Goal: Complete application form: Complete application form

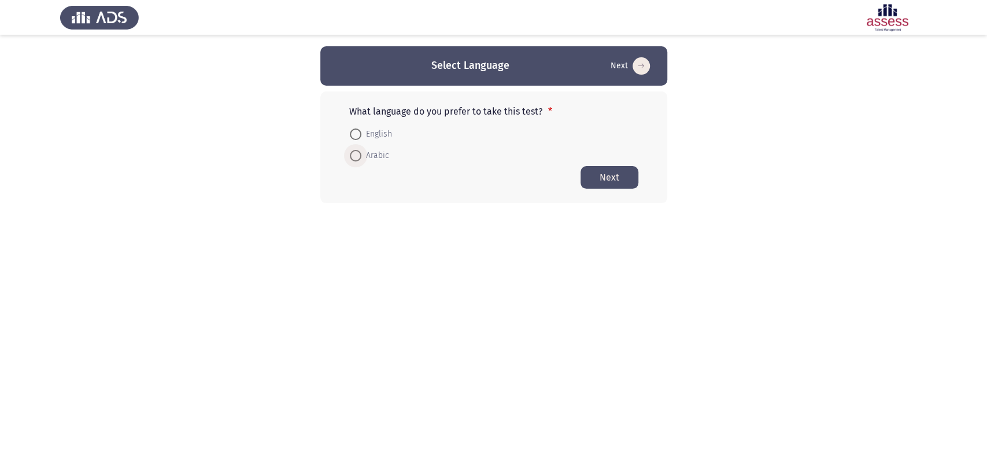
click at [359, 151] on span at bounding box center [356, 156] width 12 height 12
click at [359, 151] on input "Arabic" at bounding box center [356, 156] width 12 height 12
radio input "true"
click at [600, 176] on button "Next" at bounding box center [610, 176] width 58 height 23
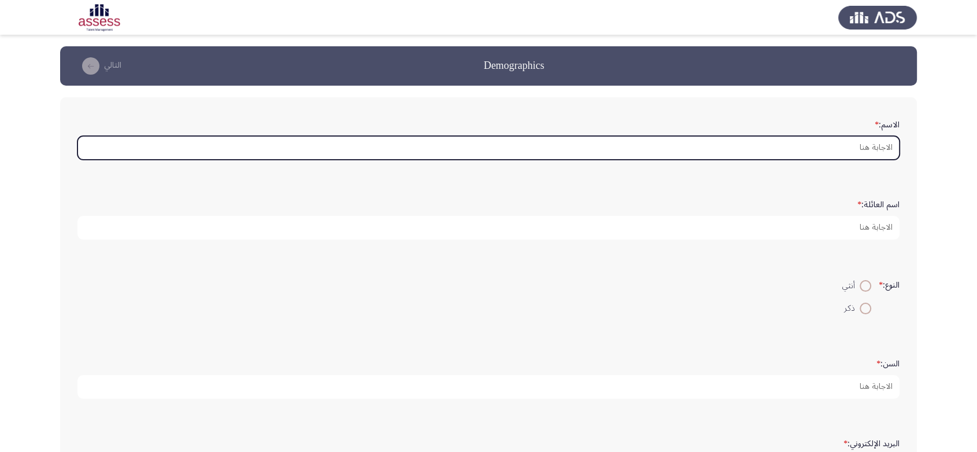
click at [634, 142] on input "الاسم: *" at bounding box center [488, 148] width 822 height 24
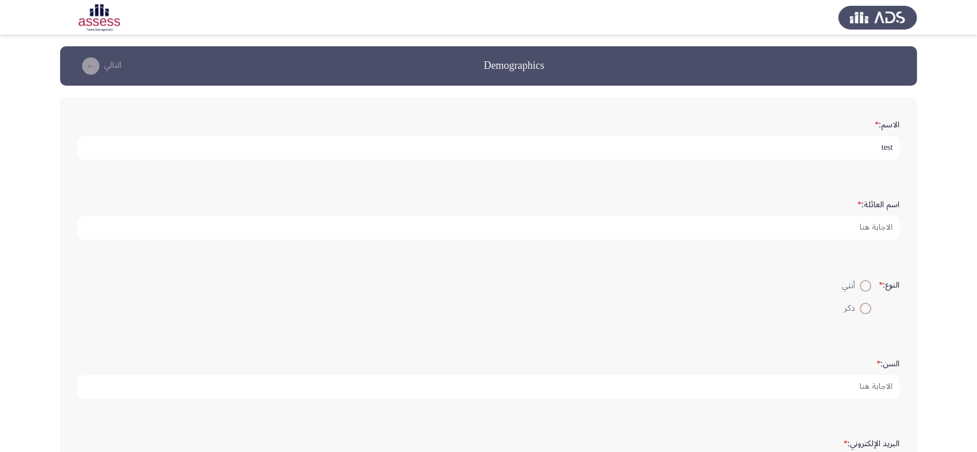
type input "test"
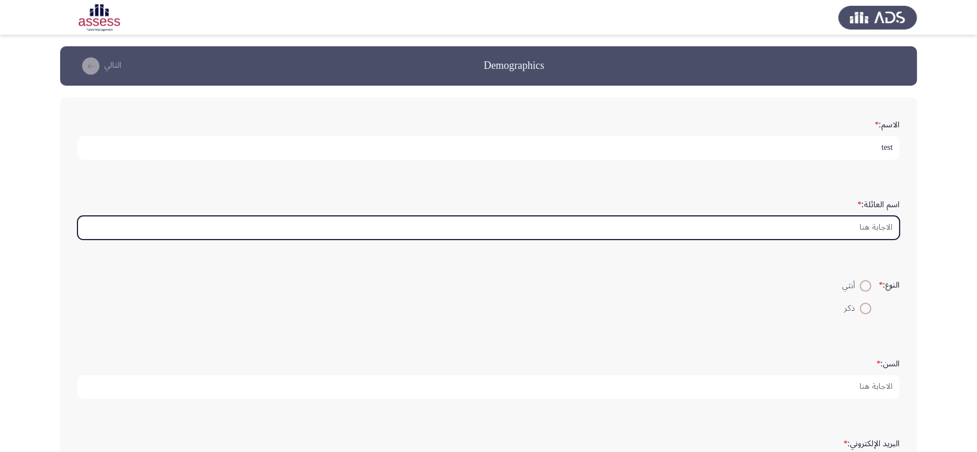
click at [664, 226] on input "اسم العائلة: *" at bounding box center [488, 228] width 822 height 24
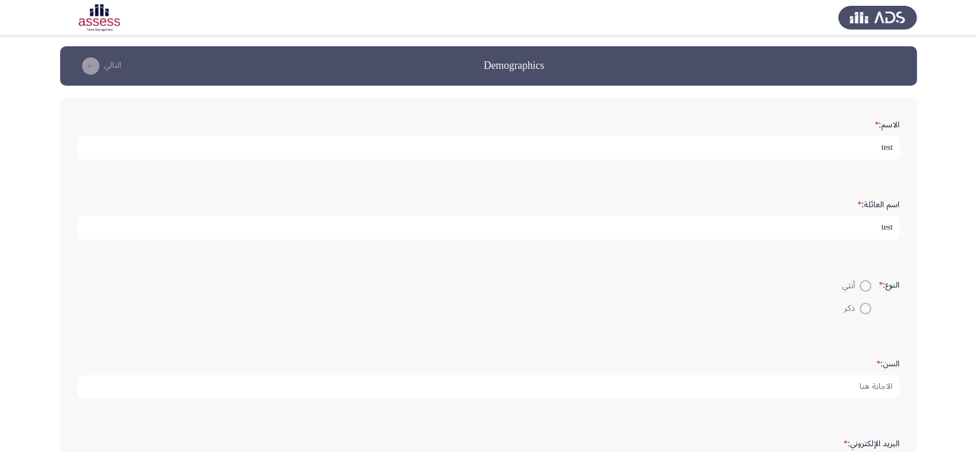
type input "test"
click at [866, 283] on span at bounding box center [866, 286] width 12 height 12
click at [866, 283] on input "أنثي" at bounding box center [866, 286] width 12 height 12
radio input "true"
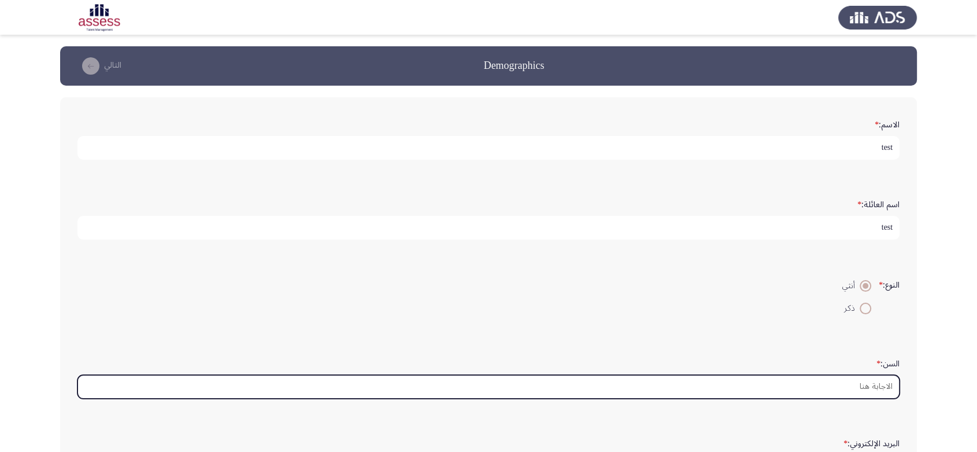
click at [830, 383] on input "السن: *" at bounding box center [488, 387] width 822 height 24
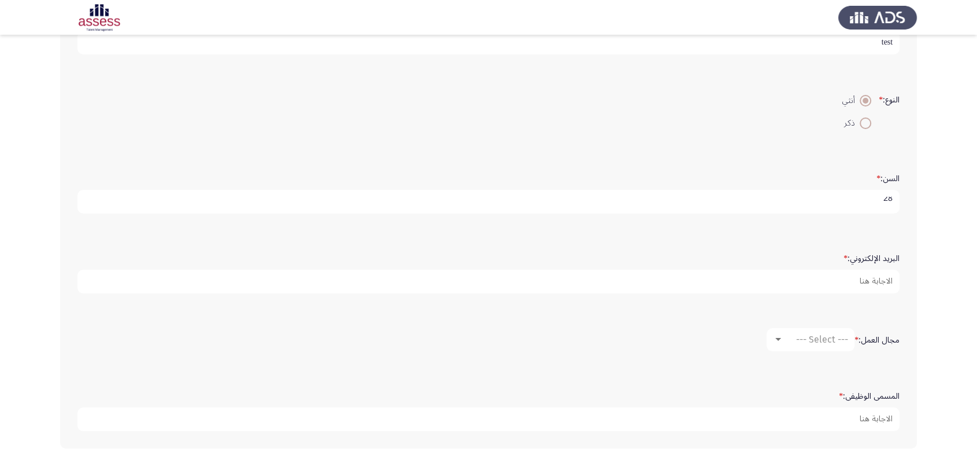
scroll to position [187, 0]
type input "28"
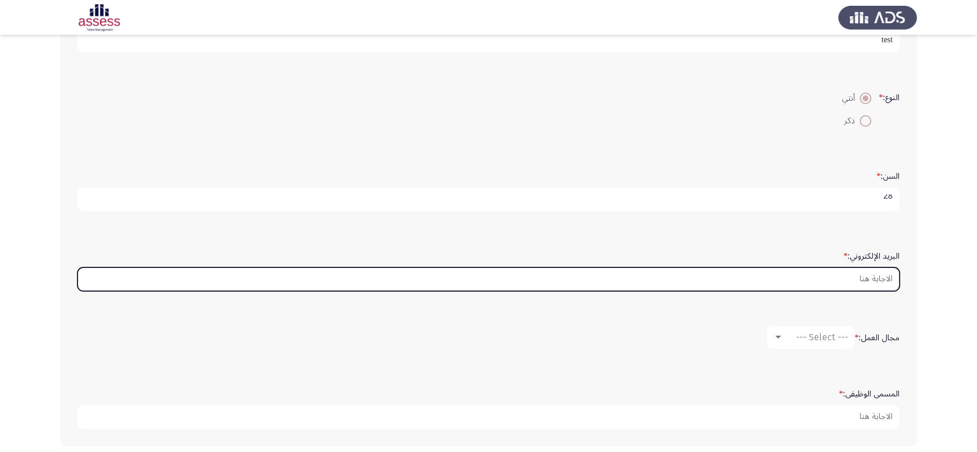
scroll to position [0, 0]
click at [807, 282] on input "البريد الإلكتروني: *" at bounding box center [488, 279] width 822 height 24
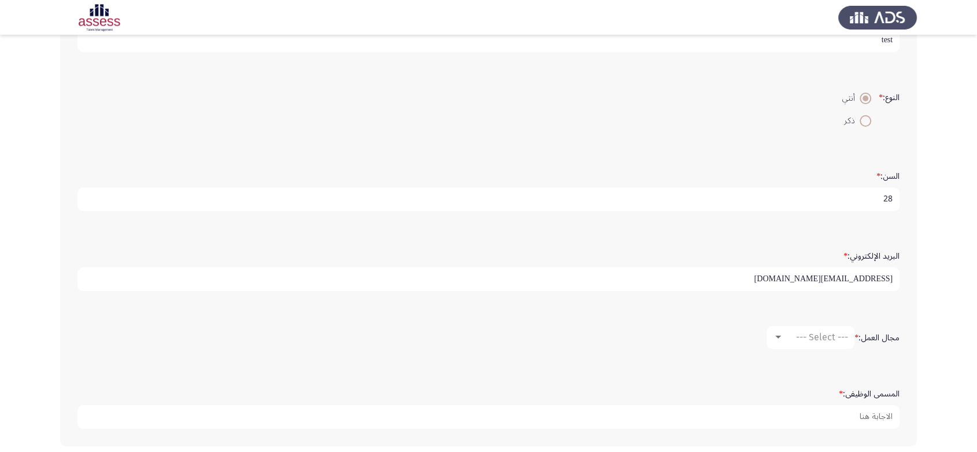
type input "test@gmail.com"
click at [804, 335] on span "--- Select ---" at bounding box center [822, 336] width 52 height 11
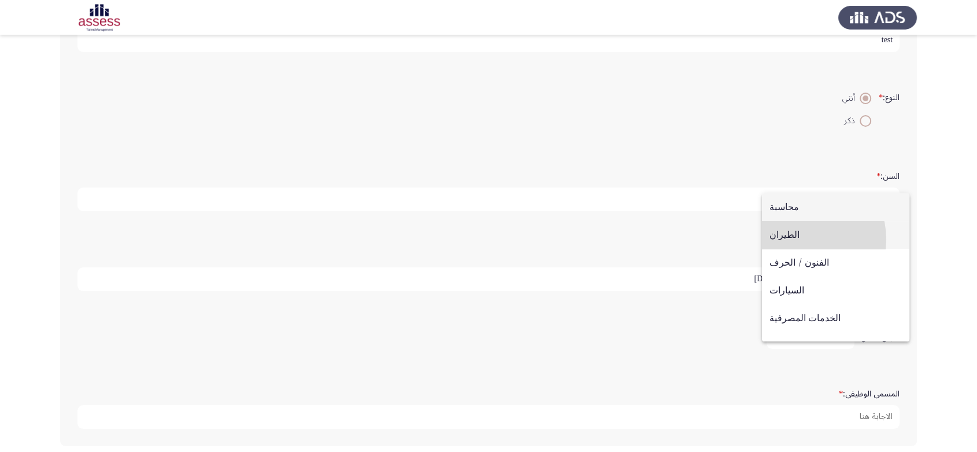
click at [800, 239] on span "الطيران" at bounding box center [836, 235] width 132 height 28
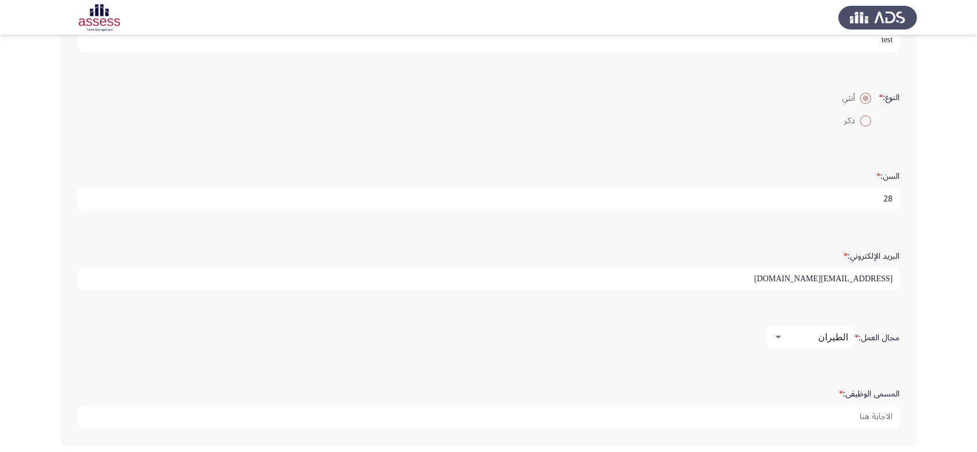
scroll to position [238, 0]
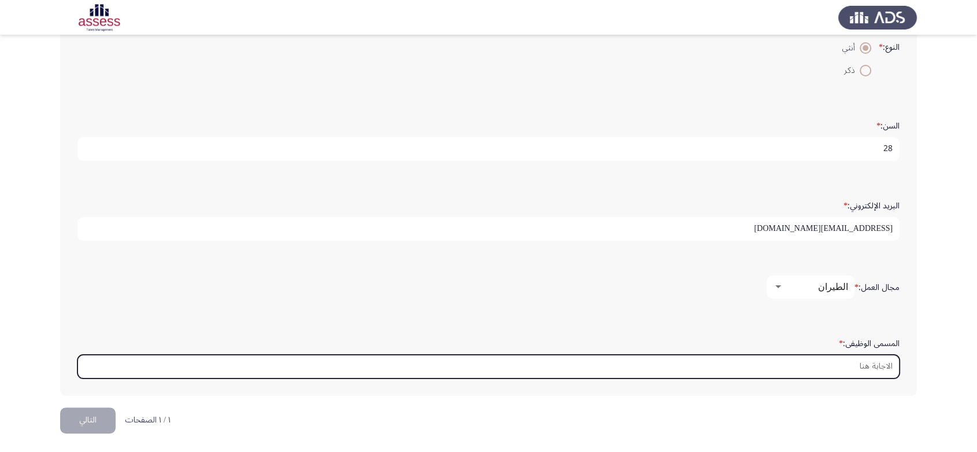
click at [799, 359] on input "المسمى الوظيفى: *" at bounding box center [488, 367] width 822 height 24
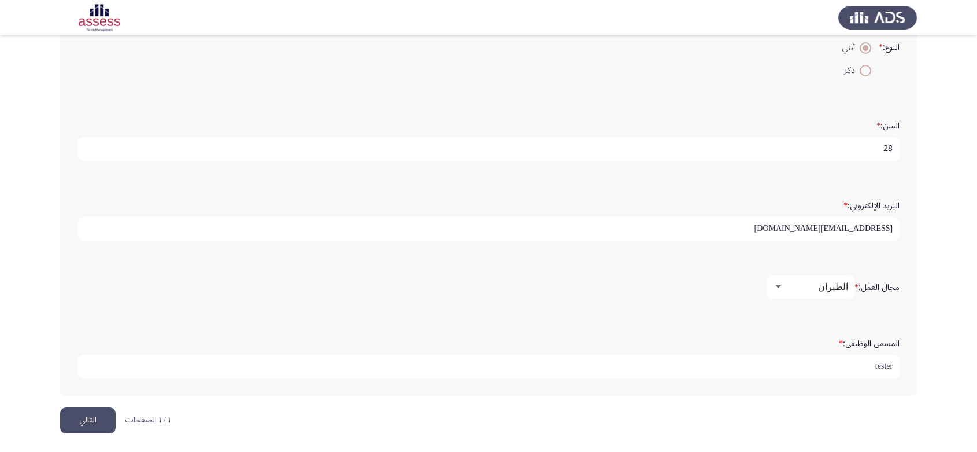
type input "tester"
click at [97, 419] on button "التالي" at bounding box center [88, 420] width 56 height 26
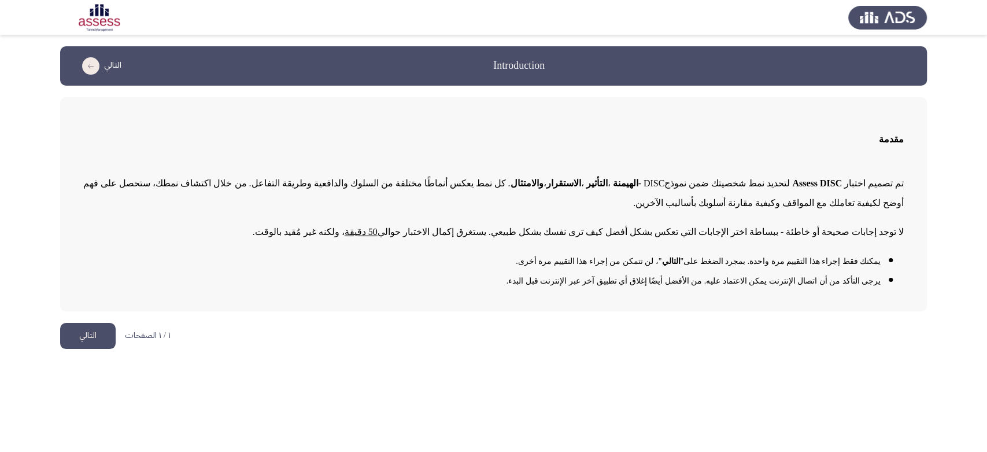
click at [102, 341] on button "التالي" at bounding box center [88, 336] width 56 height 26
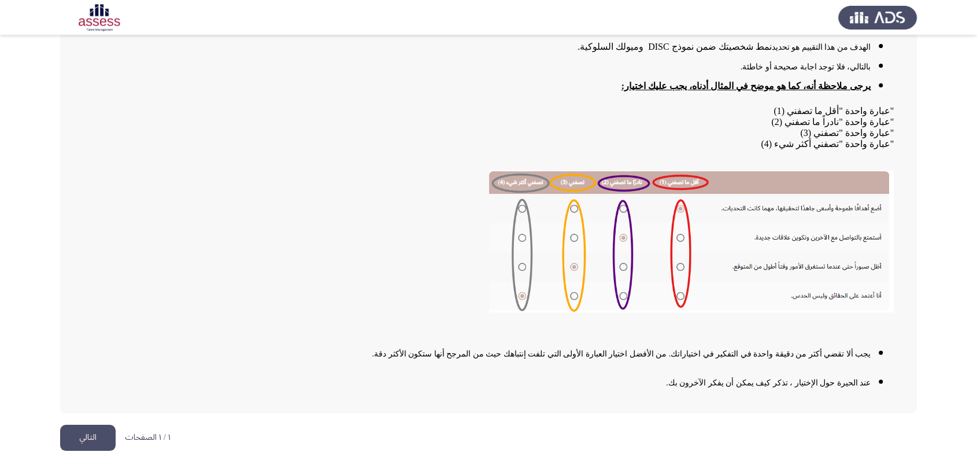
scroll to position [120, 0]
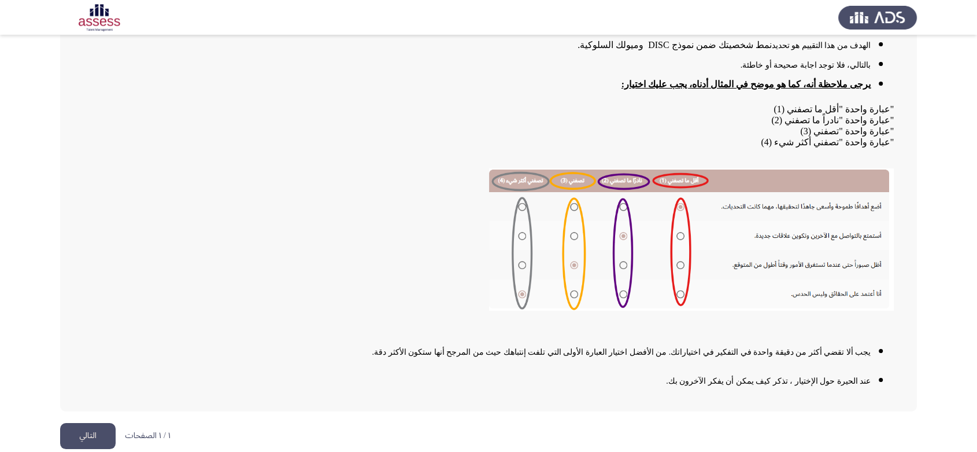
click at [101, 440] on button "التالي" at bounding box center [88, 436] width 56 height 26
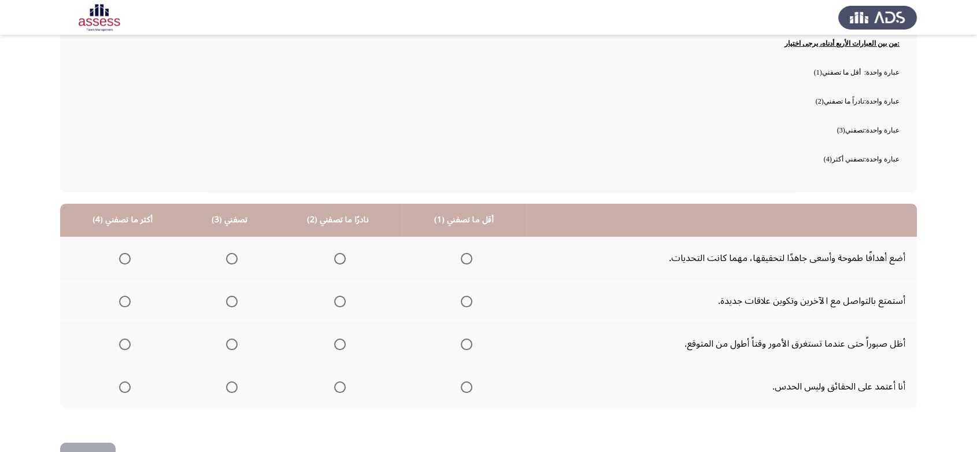
scroll to position [114, 0]
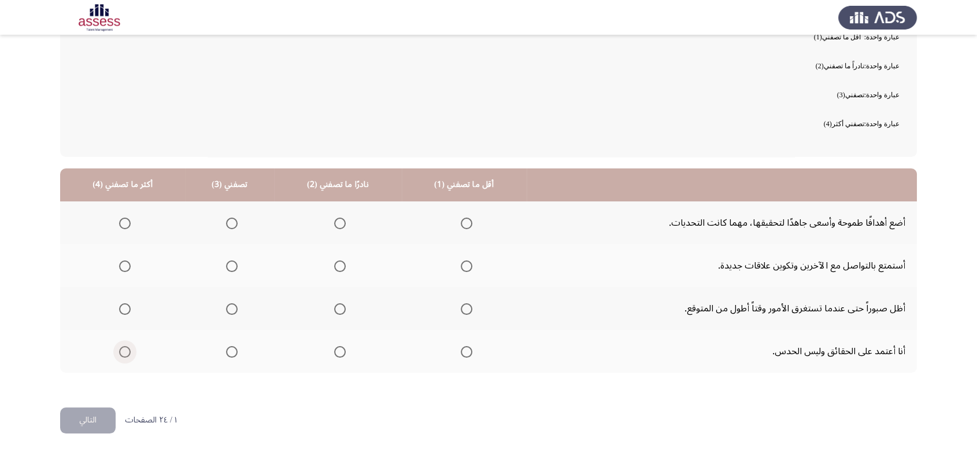
click at [127, 352] on span "Select an option" at bounding box center [125, 352] width 12 height 12
click at [127, 352] on input "Select an option" at bounding box center [125, 352] width 12 height 12
click at [238, 308] on th at bounding box center [229, 308] width 89 height 43
click at [232, 307] on span "Select an option" at bounding box center [232, 309] width 12 height 12
click at [232, 307] on input "Select an option" at bounding box center [232, 309] width 12 height 12
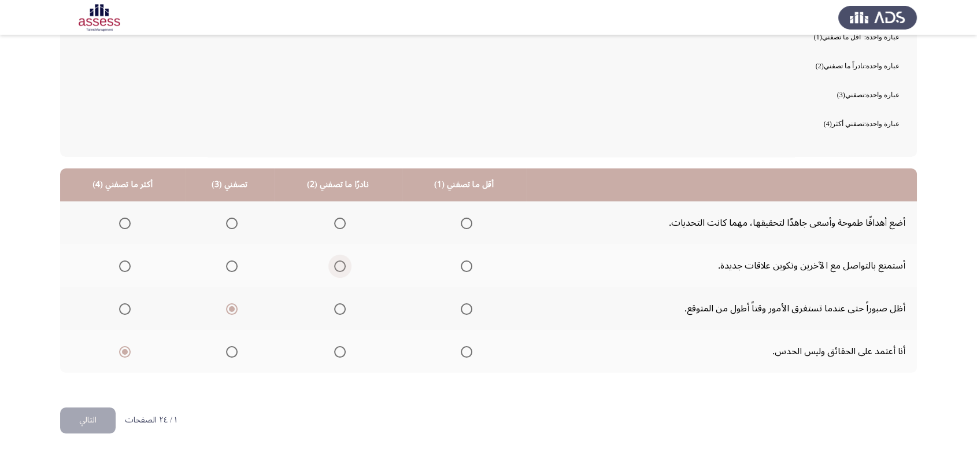
click at [342, 260] on span "Select an option" at bounding box center [340, 266] width 12 height 12
click at [342, 260] on input "Select an option" at bounding box center [340, 266] width 12 height 12
click at [461, 221] on span "Select an option" at bounding box center [467, 223] width 12 height 12
click at [461, 221] on input "Select an option" at bounding box center [467, 223] width 12 height 12
click at [88, 420] on button "التالي" at bounding box center [88, 420] width 56 height 26
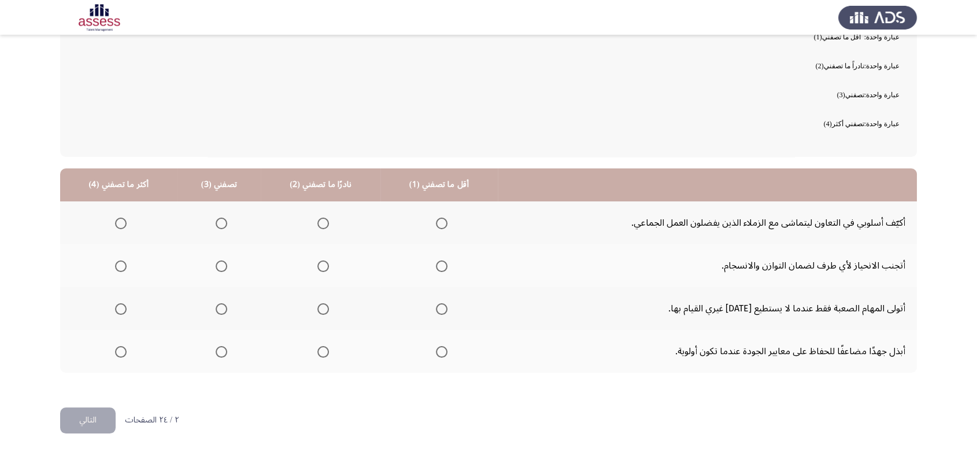
click at [124, 355] on span "Select an option" at bounding box center [121, 352] width 12 height 12
click at [124, 355] on input "Select an option" at bounding box center [121, 352] width 12 height 12
click at [216, 311] on span "Select an option" at bounding box center [222, 309] width 12 height 12
click at [216, 311] on input "Select an option" at bounding box center [222, 309] width 12 height 12
click at [319, 264] on span "Select an option" at bounding box center [324, 266] width 12 height 12
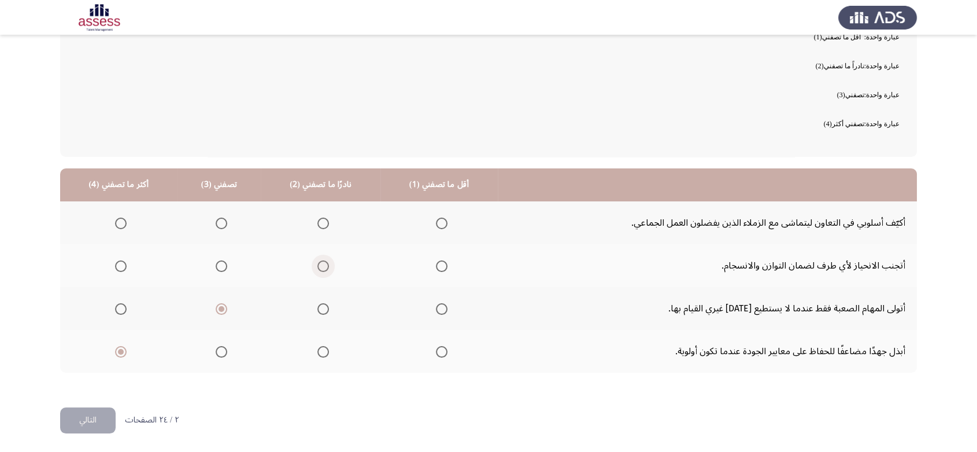
click at [319, 264] on input "Select an option" at bounding box center [324, 266] width 12 height 12
click at [445, 217] on th at bounding box center [439, 222] width 117 height 43
click at [440, 217] on span "Select an option" at bounding box center [442, 223] width 12 height 12
click at [440, 217] on input "Select an option" at bounding box center [442, 223] width 12 height 12
click at [84, 421] on button "التالي" at bounding box center [88, 420] width 56 height 26
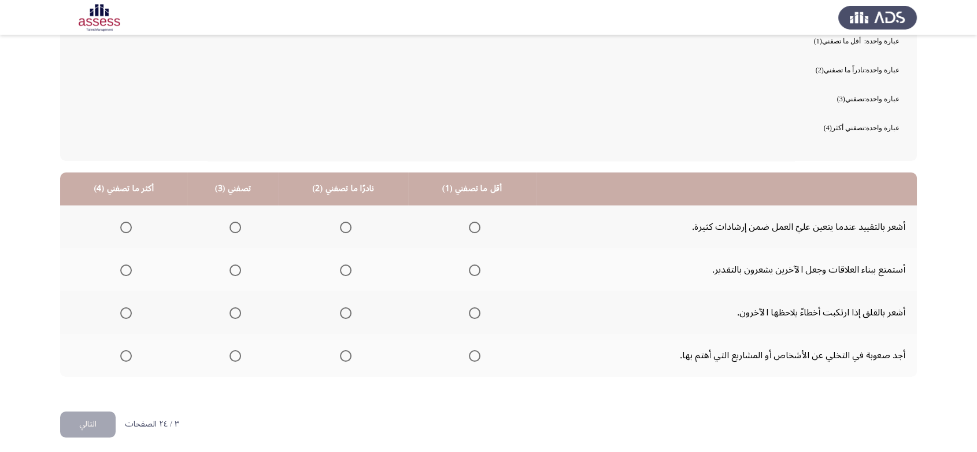
scroll to position [110, 0]
click at [121, 313] on span "Select an option" at bounding box center [126, 313] width 12 height 12
click at [121, 313] on input "Select an option" at bounding box center [126, 313] width 12 height 12
click at [237, 266] on span "Select an option" at bounding box center [236, 270] width 12 height 12
click at [237, 266] on input "Select an option" at bounding box center [236, 270] width 12 height 12
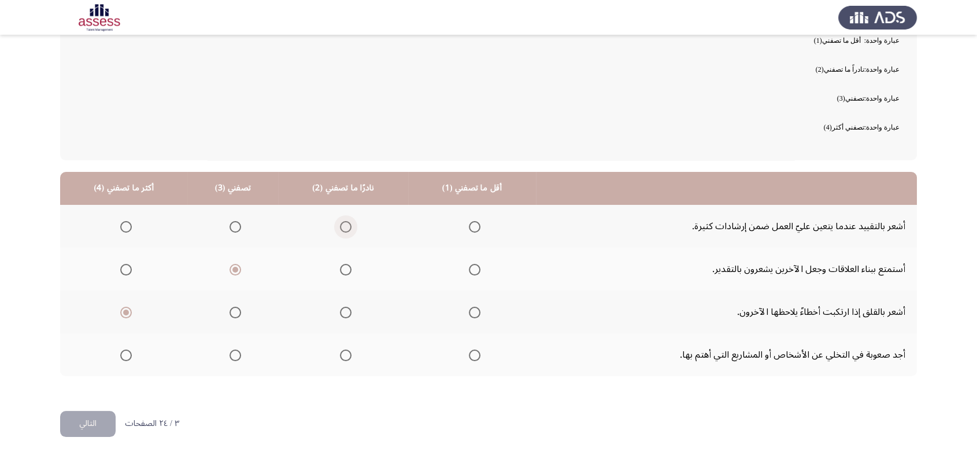
click at [342, 230] on span "Select an option" at bounding box center [346, 227] width 12 height 12
click at [342, 230] on input "Select an option" at bounding box center [346, 227] width 12 height 12
click at [477, 357] on th at bounding box center [471, 354] width 127 height 43
click at [474, 356] on span "Select an option" at bounding box center [475, 355] width 12 height 12
click at [474, 356] on input "Select an option" at bounding box center [475, 355] width 12 height 12
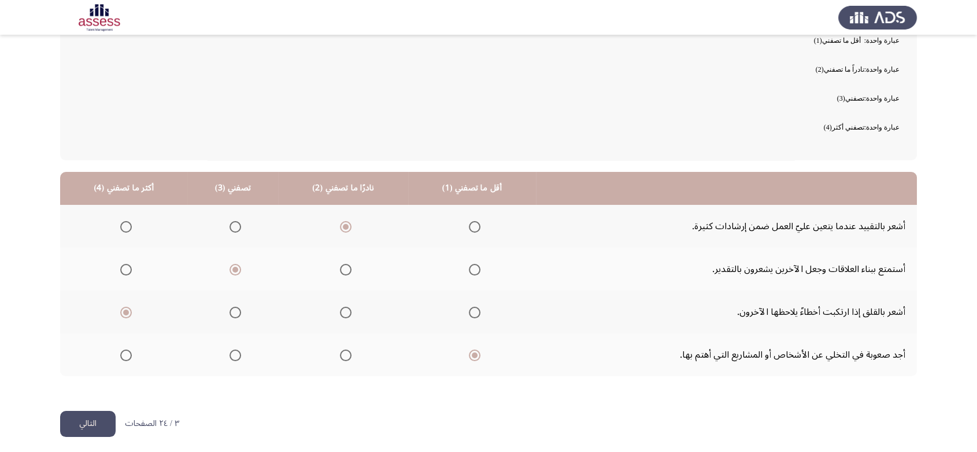
click at [94, 422] on button "التالي" at bounding box center [88, 424] width 56 height 26
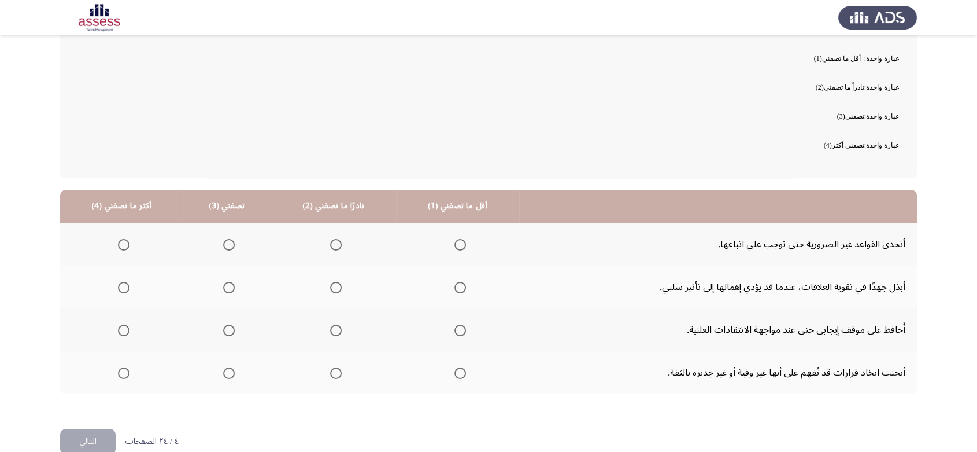
scroll to position [114, 0]
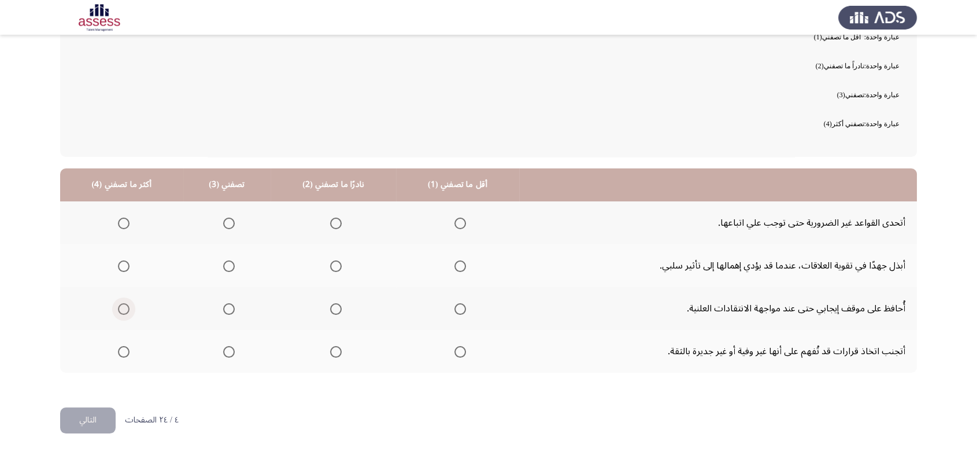
click at [118, 305] on span "Select an option" at bounding box center [124, 309] width 12 height 12
click at [118, 305] on input "Select an option" at bounding box center [124, 309] width 12 height 12
click at [224, 265] on span "Select an option" at bounding box center [229, 266] width 12 height 12
click at [224, 265] on input "Select an option" at bounding box center [229, 266] width 12 height 12
click at [333, 223] on span "Select an option" at bounding box center [336, 223] width 12 height 12
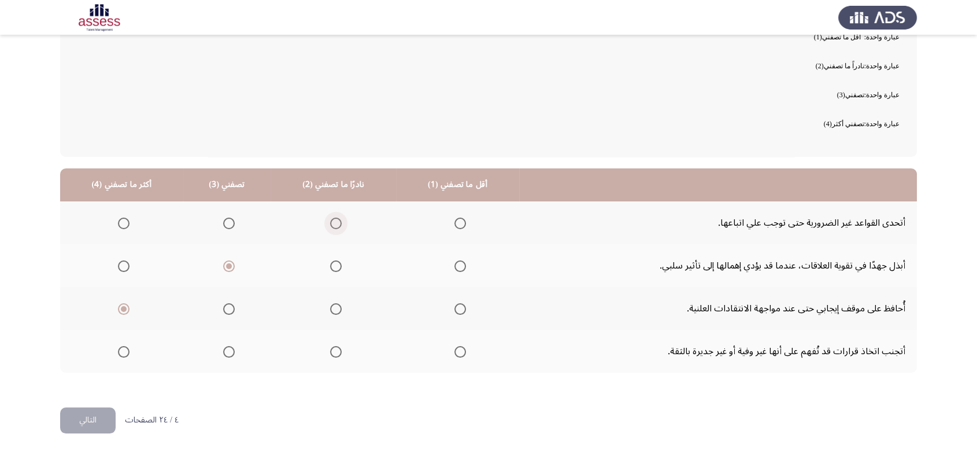
click at [333, 223] on input "Select an option" at bounding box center [336, 223] width 12 height 12
click at [456, 355] on span "Select an option" at bounding box center [461, 352] width 12 height 12
click at [456, 355] on input "Select an option" at bounding box center [461, 352] width 12 height 12
click at [91, 410] on button "التالي" at bounding box center [88, 420] width 56 height 26
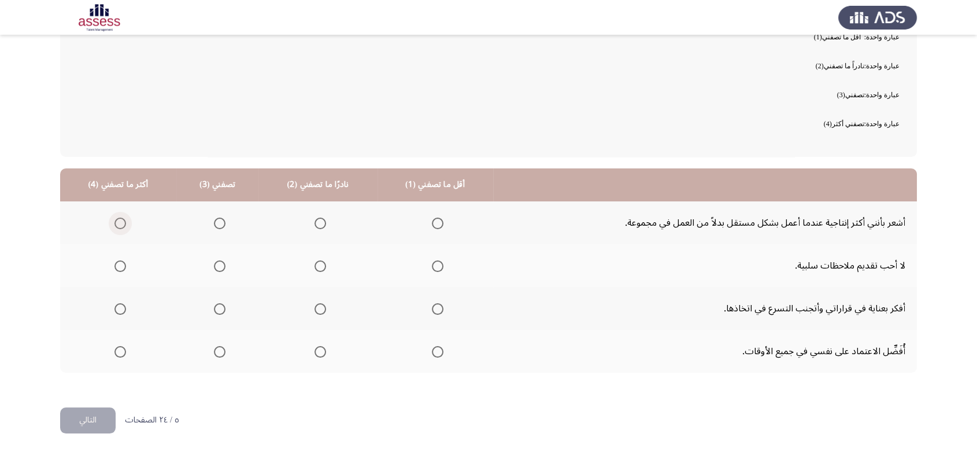
click at [116, 219] on span "Select an option" at bounding box center [121, 223] width 12 height 12
click at [116, 219] on input "Select an option" at bounding box center [121, 223] width 12 height 12
click at [214, 261] on span "Select an option" at bounding box center [220, 266] width 12 height 12
click at [214, 261] on input "Select an option" at bounding box center [220, 266] width 12 height 12
click at [319, 313] on span "Select an option" at bounding box center [321, 309] width 12 height 12
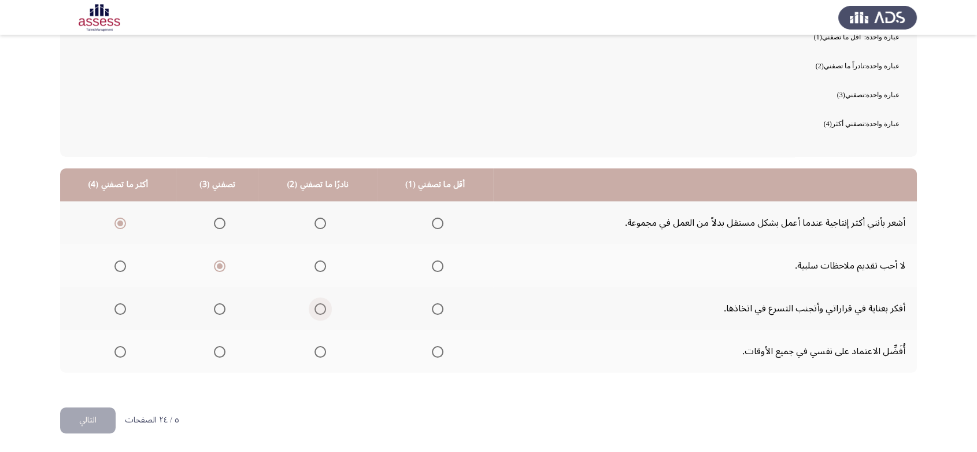
click at [319, 313] on input "Select an option" at bounding box center [321, 309] width 12 height 12
click at [432, 350] on span "Select an option" at bounding box center [438, 352] width 12 height 12
click at [432, 350] on input "Select an option" at bounding box center [438, 352] width 12 height 12
click at [83, 420] on button "التالي" at bounding box center [88, 420] width 56 height 26
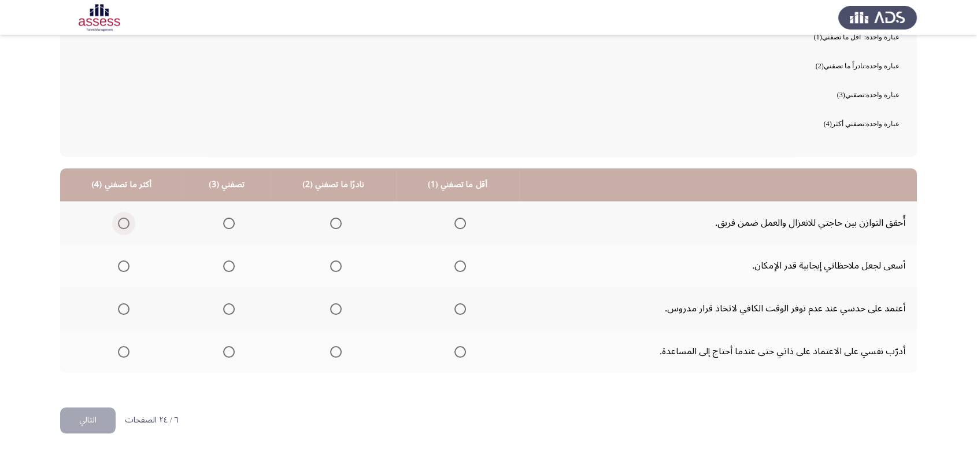
click at [127, 221] on span "Select an option" at bounding box center [124, 223] width 12 height 12
click at [127, 221] on input "Select an option" at bounding box center [124, 223] width 12 height 12
click at [227, 263] on span "Select an option" at bounding box center [229, 266] width 12 height 12
click at [227, 263] on input "Select an option" at bounding box center [229, 266] width 12 height 12
click at [333, 309] on span "Select an option" at bounding box center [336, 309] width 12 height 12
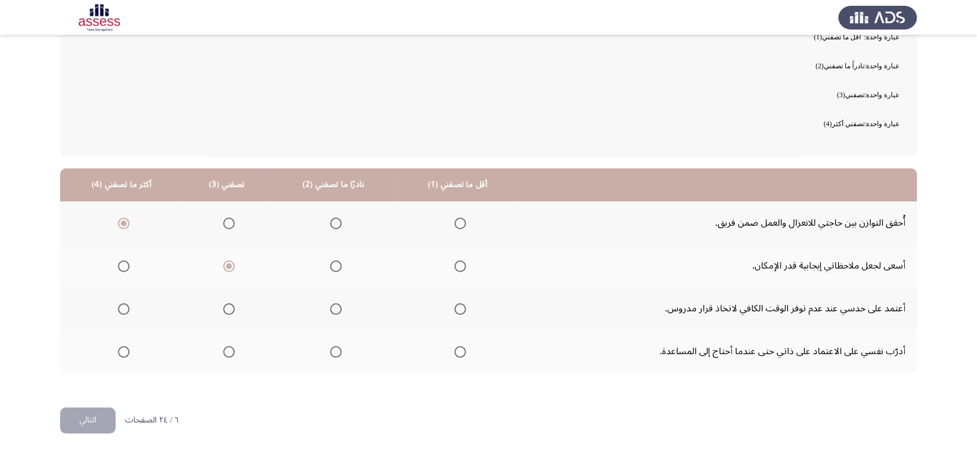
click at [333, 309] on input "Select an option" at bounding box center [336, 309] width 12 height 12
click at [456, 350] on span "Select an option" at bounding box center [461, 352] width 12 height 12
click at [456, 350] on input "Select an option" at bounding box center [461, 352] width 12 height 12
click at [84, 416] on button "التالي" at bounding box center [88, 420] width 56 height 26
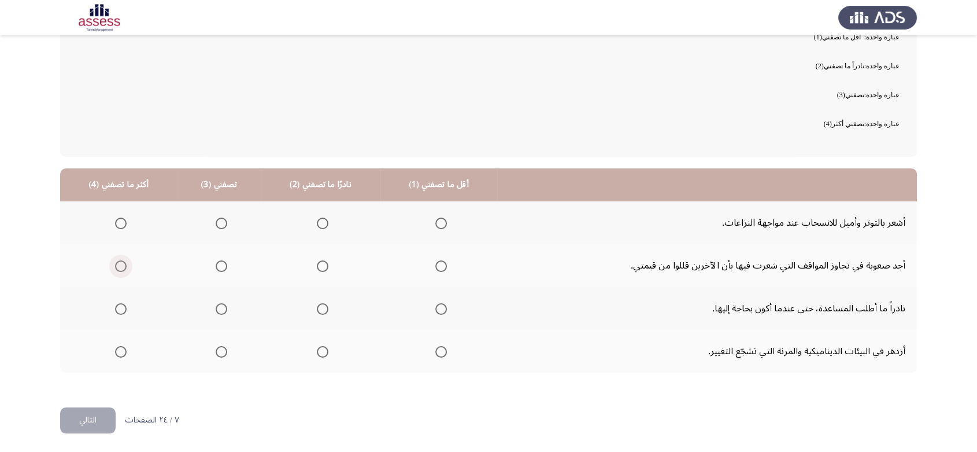
click at [119, 269] on span "Select an option" at bounding box center [121, 266] width 12 height 12
click at [119, 269] on input "Select an option" at bounding box center [121, 266] width 12 height 12
click at [223, 219] on span "Select an option" at bounding box center [222, 223] width 12 height 12
click at [223, 219] on input "Select an option" at bounding box center [222, 223] width 12 height 12
click at [319, 312] on span "Select an option" at bounding box center [323, 309] width 12 height 12
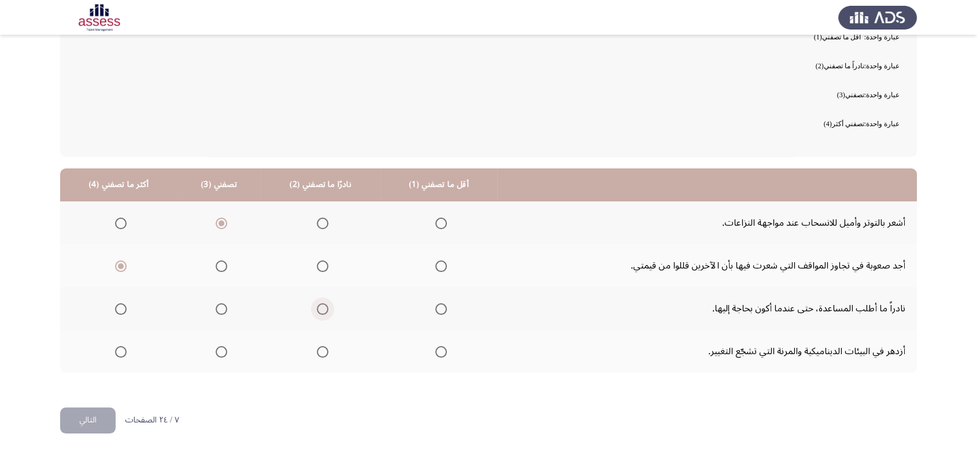
click at [319, 312] on input "Select an option" at bounding box center [323, 309] width 12 height 12
click at [437, 350] on span "Select an option" at bounding box center [441, 352] width 12 height 12
click at [437, 350] on input "Select an option" at bounding box center [441, 352] width 12 height 12
click at [101, 417] on button "التالي" at bounding box center [88, 420] width 56 height 26
click at [113, 266] on label "Select an option" at bounding box center [118, 266] width 16 height 12
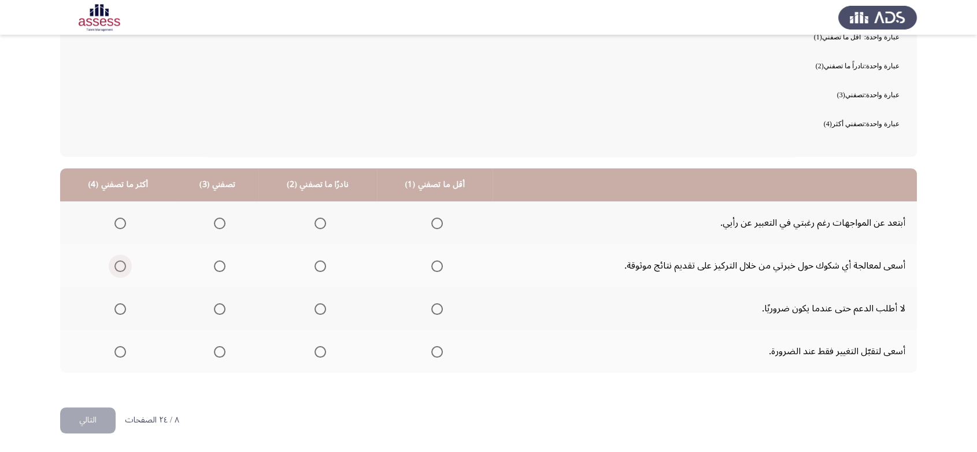
click at [115, 266] on input "Select an option" at bounding box center [121, 266] width 12 height 12
click at [221, 217] on span "Select an option" at bounding box center [220, 223] width 12 height 12
click at [221, 217] on input "Select an option" at bounding box center [220, 223] width 12 height 12
click at [316, 305] on span "Select an option" at bounding box center [321, 309] width 12 height 12
click at [316, 305] on input "Select an option" at bounding box center [321, 309] width 12 height 12
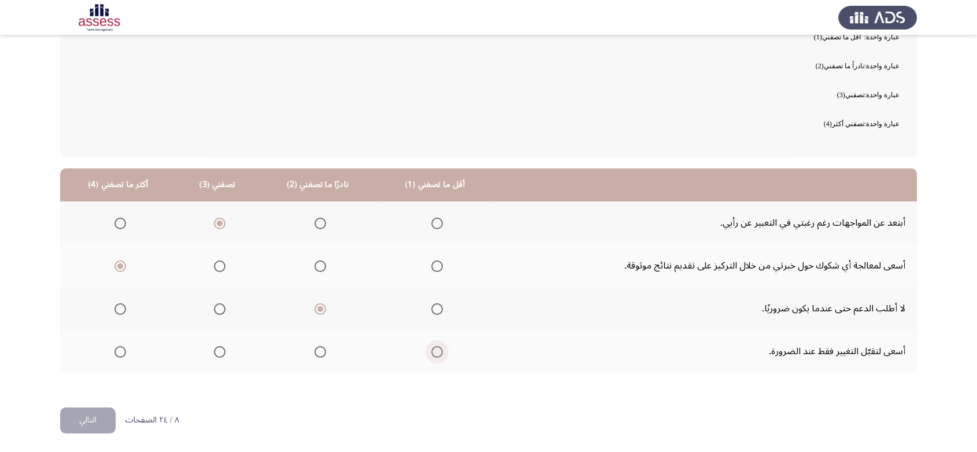
click at [431, 348] on span "Select an option" at bounding box center [437, 352] width 12 height 12
click at [431, 348] on input "Select an option" at bounding box center [437, 352] width 12 height 12
click at [101, 412] on button "التالي" at bounding box center [88, 420] width 56 height 26
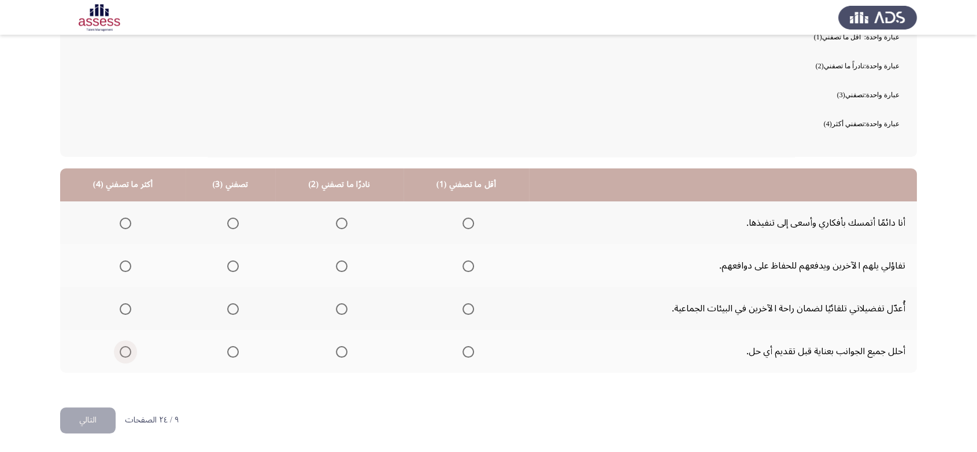
click at [120, 351] on span "Select an option" at bounding box center [126, 352] width 12 height 12
click at [120, 351] on input "Select an option" at bounding box center [126, 352] width 12 height 12
click at [231, 308] on span "Select an option" at bounding box center [233, 309] width 12 height 12
click at [231, 308] on input "Select an option" at bounding box center [233, 309] width 12 height 12
click at [338, 267] on span "Select an option" at bounding box center [342, 266] width 12 height 12
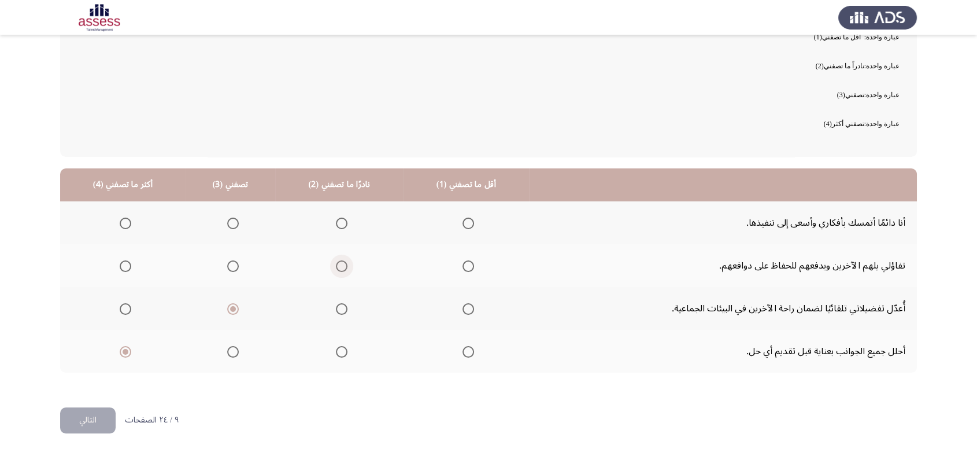
click at [338, 267] on input "Select an option" at bounding box center [342, 266] width 12 height 12
click at [465, 222] on span "Select an option" at bounding box center [469, 223] width 12 height 12
click at [465, 222] on input "Select an option" at bounding box center [469, 223] width 12 height 12
click at [97, 422] on button "التالي" at bounding box center [88, 420] width 56 height 26
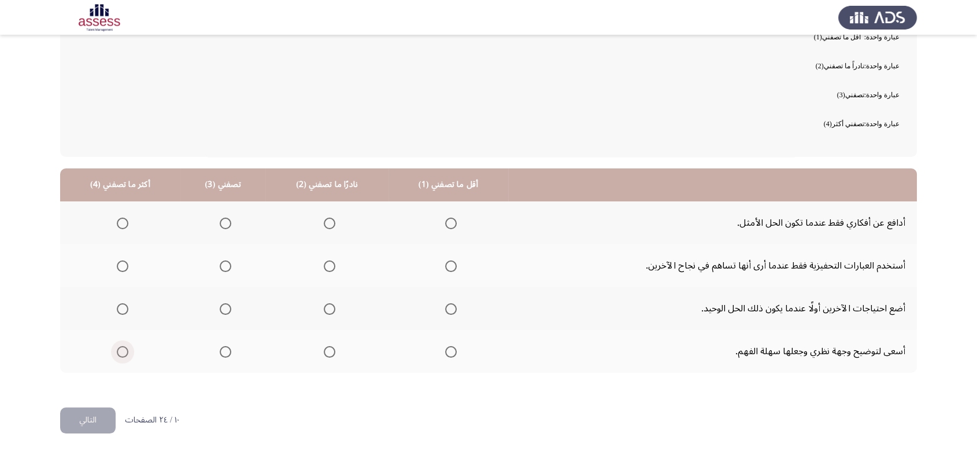
click at [119, 355] on span "Select an option" at bounding box center [123, 352] width 12 height 12
click at [119, 355] on input "Select an option" at bounding box center [123, 352] width 12 height 12
click at [221, 313] on span "Select an option" at bounding box center [226, 309] width 12 height 12
click at [221, 313] on input "Select an option" at bounding box center [226, 309] width 12 height 12
click at [327, 267] on span "Select an option" at bounding box center [330, 266] width 12 height 12
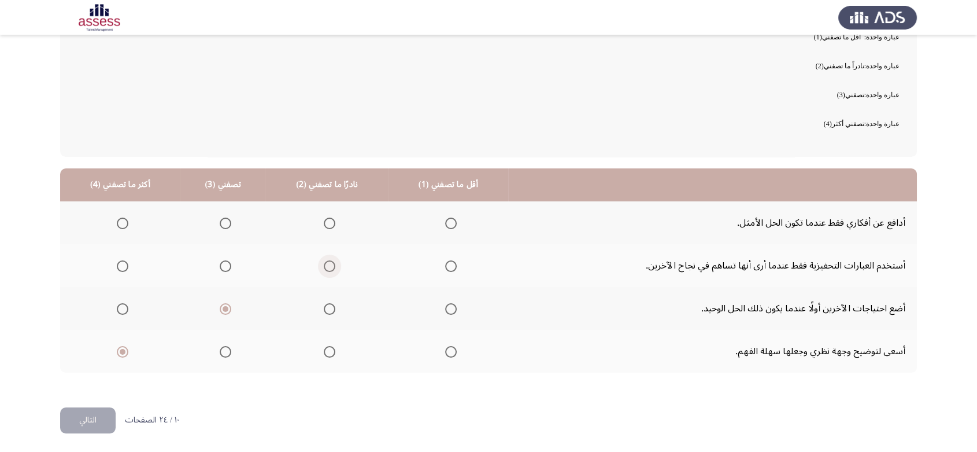
click at [327, 267] on input "Select an option" at bounding box center [330, 266] width 12 height 12
click at [448, 220] on span "Select an option" at bounding box center [451, 223] width 12 height 12
click at [448, 220] on input "Select an option" at bounding box center [451, 223] width 12 height 12
click at [84, 420] on button "التالي" at bounding box center [88, 420] width 56 height 26
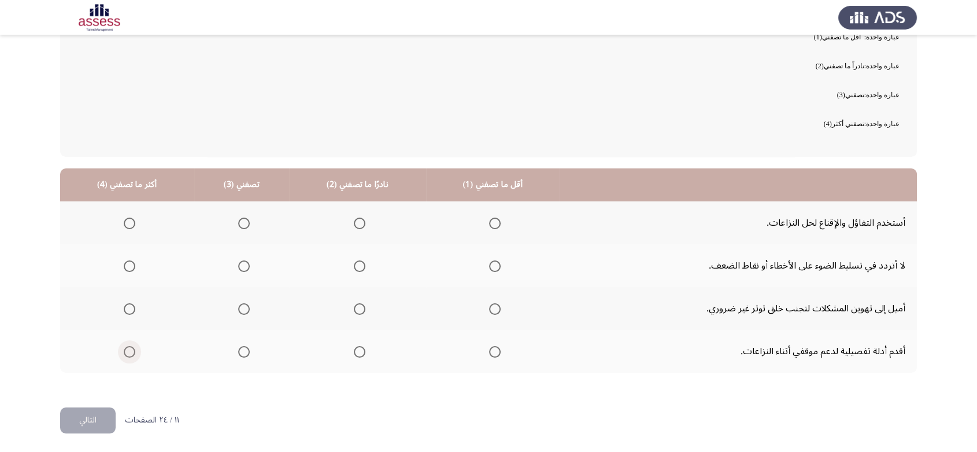
click at [124, 349] on span "Select an option" at bounding box center [130, 352] width 12 height 12
click at [124, 349] on input "Select an option" at bounding box center [130, 352] width 12 height 12
click at [241, 310] on span "Select an option" at bounding box center [244, 309] width 12 height 12
click at [241, 310] on input "Select an option" at bounding box center [244, 309] width 12 height 12
click at [358, 263] on span "Select an option" at bounding box center [360, 266] width 12 height 12
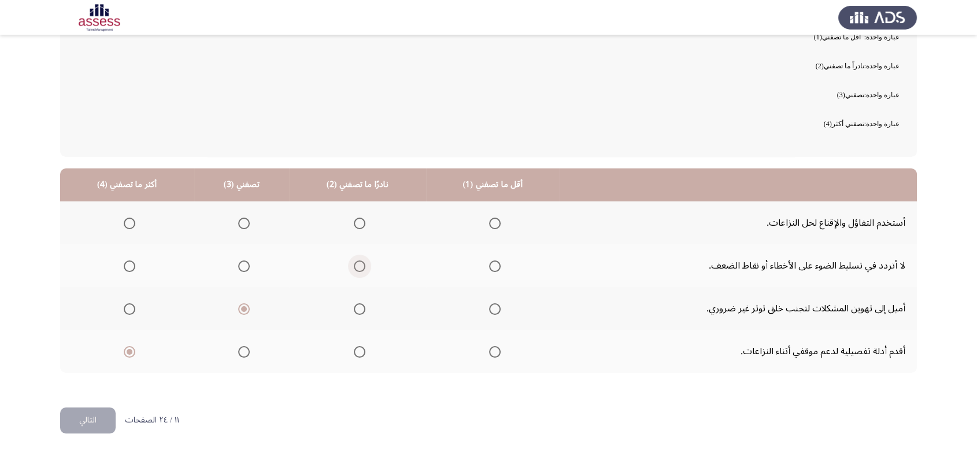
click at [358, 263] on input "Select an option" at bounding box center [360, 266] width 12 height 12
click at [496, 223] on th at bounding box center [493, 222] width 134 height 43
click at [490, 221] on span "Select an option" at bounding box center [495, 223] width 12 height 12
click at [490, 221] on input "Select an option" at bounding box center [495, 223] width 12 height 12
click at [84, 422] on button "التالي" at bounding box center [88, 420] width 56 height 26
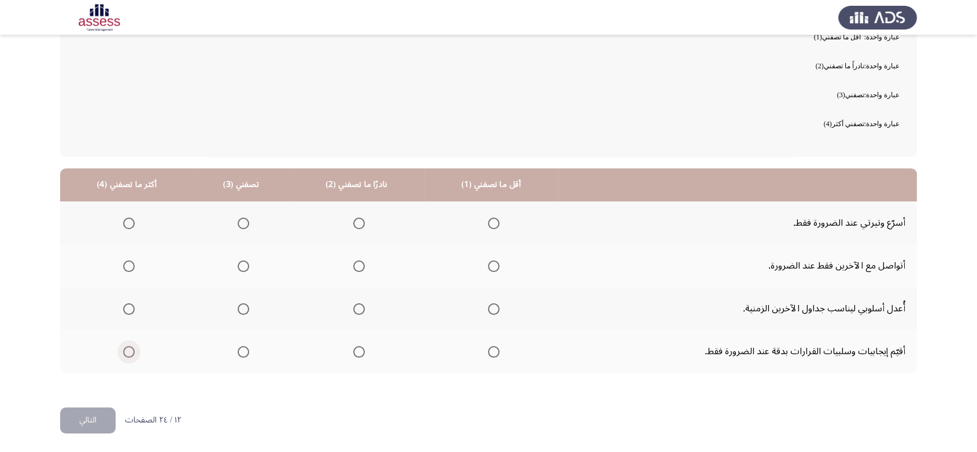
click at [129, 349] on span "Select an option" at bounding box center [129, 352] width 12 height 12
click at [129, 349] on input "Select an option" at bounding box center [129, 352] width 12 height 12
click at [238, 318] on th at bounding box center [241, 308] width 95 height 43
click at [242, 310] on span "Select an option" at bounding box center [244, 309] width 12 height 12
click at [242, 310] on input "Select an option" at bounding box center [244, 309] width 12 height 12
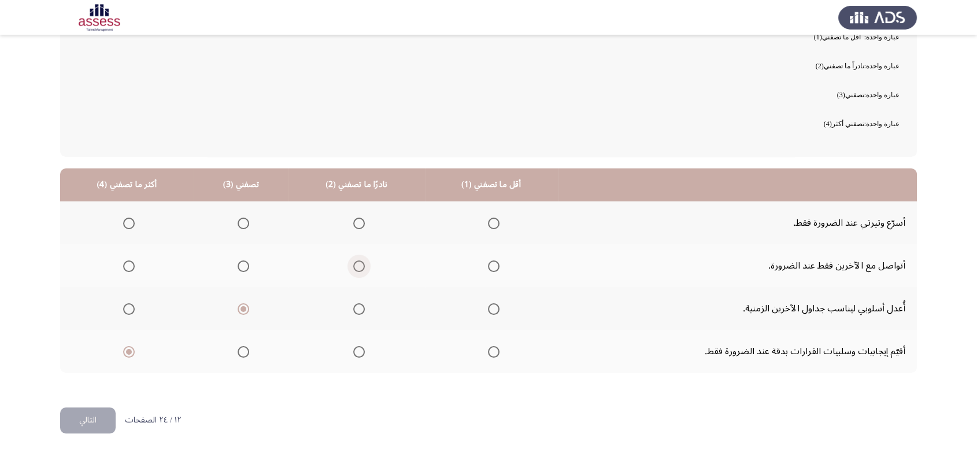
click at [353, 271] on span "Select an option" at bounding box center [359, 266] width 12 height 12
click at [353, 271] on input "Select an option" at bounding box center [359, 266] width 12 height 12
click at [493, 219] on span "Select an option" at bounding box center [494, 223] width 12 height 12
click at [493, 219] on input "Select an option" at bounding box center [494, 223] width 12 height 12
click at [64, 416] on button "التالي" at bounding box center [88, 420] width 56 height 26
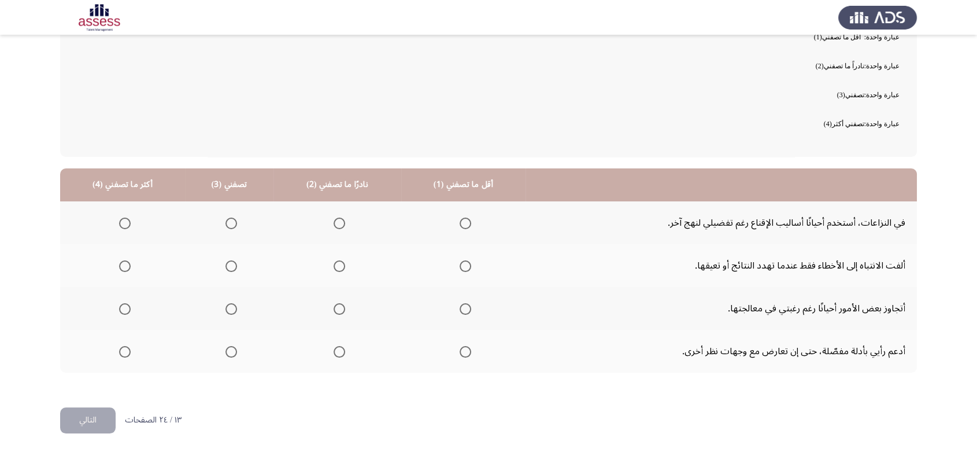
click at [130, 350] on th at bounding box center [122, 351] width 125 height 43
click at [121, 350] on span "Select an option" at bounding box center [125, 352] width 12 height 12
click at [121, 350] on input "Select an option" at bounding box center [125, 352] width 12 height 12
click at [232, 304] on span "Select an option" at bounding box center [232, 309] width 12 height 12
click at [232, 304] on input "Select an option" at bounding box center [232, 309] width 12 height 12
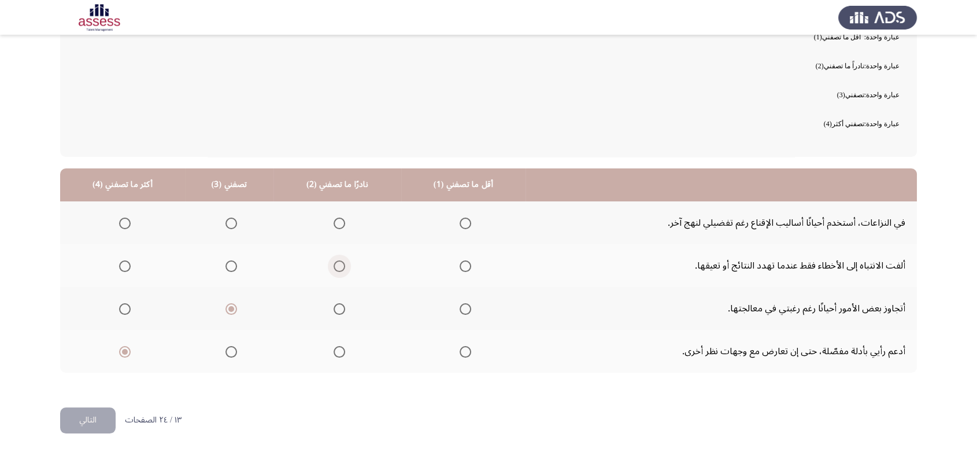
click at [339, 261] on span "Select an option" at bounding box center [340, 266] width 12 height 12
click at [339, 261] on input "Select an option" at bounding box center [340, 266] width 12 height 12
click at [466, 218] on span "Select an option" at bounding box center [466, 223] width 12 height 12
click at [466, 218] on input "Select an option" at bounding box center [466, 223] width 12 height 12
click at [88, 424] on button "التالي" at bounding box center [88, 420] width 56 height 26
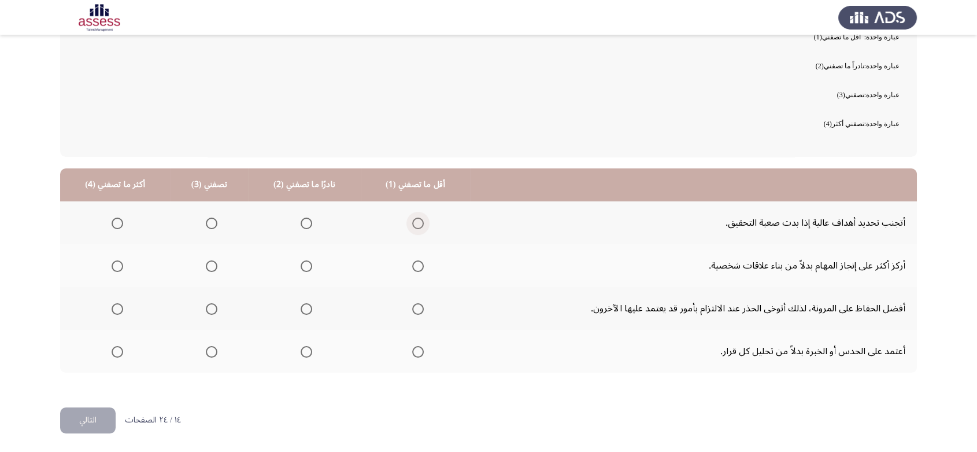
click at [408, 219] on label "Select an option" at bounding box center [416, 223] width 16 height 12
click at [412, 219] on input "Select an option" at bounding box center [418, 223] width 12 height 12
click at [301, 264] on span "Select an option" at bounding box center [307, 266] width 12 height 12
click at [301, 264] on input "Select an option" at bounding box center [307, 266] width 12 height 12
click at [208, 311] on span "Select an option" at bounding box center [212, 309] width 12 height 12
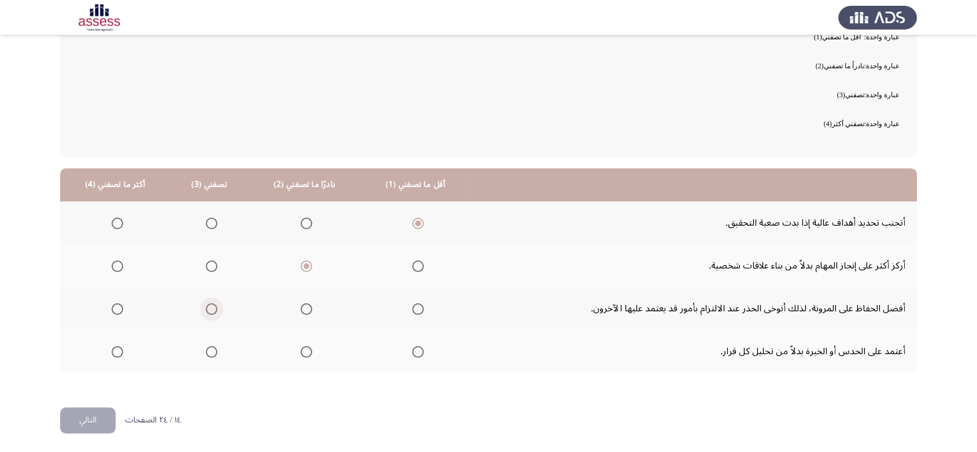
click at [208, 311] on input "Select an option" at bounding box center [212, 309] width 12 height 12
click at [120, 349] on span "Select an option" at bounding box center [118, 352] width 12 height 12
click at [120, 349] on input "Select an option" at bounding box center [118, 352] width 12 height 12
click at [88, 419] on button "التالي" at bounding box center [88, 420] width 56 height 26
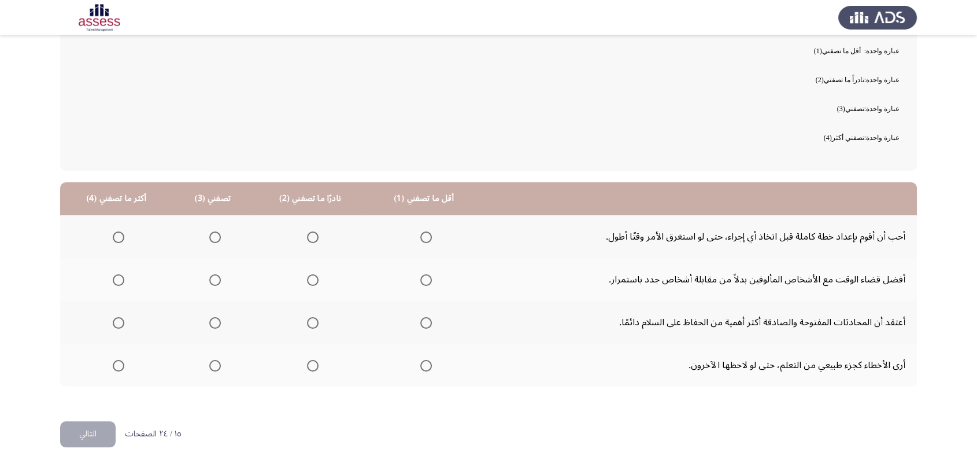
scroll to position [101, 0]
click at [423, 237] on span "Select an option" at bounding box center [426, 237] width 12 height 12
click at [423, 237] on input "Select an option" at bounding box center [426, 237] width 12 height 12
click at [309, 278] on span "Select an option" at bounding box center [313, 280] width 12 height 12
click at [309, 278] on input "Select an option" at bounding box center [313, 280] width 12 height 12
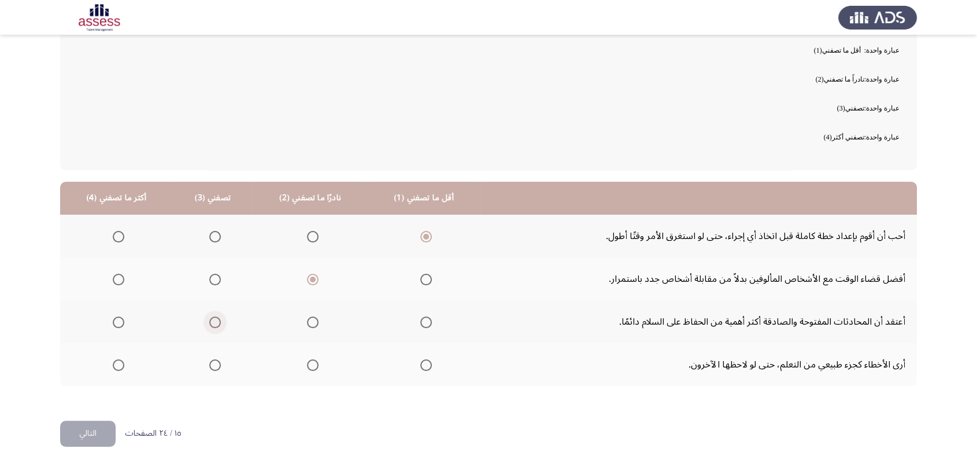
click at [209, 326] on span "Select an option" at bounding box center [215, 322] width 12 height 12
click at [209, 326] on input "Select an option" at bounding box center [215, 322] width 12 height 12
click at [119, 365] on span "Select an option" at bounding box center [119, 365] width 12 height 12
click at [119, 365] on input "Select an option" at bounding box center [119, 365] width 12 height 12
click at [82, 438] on button "التالي" at bounding box center [88, 433] width 56 height 26
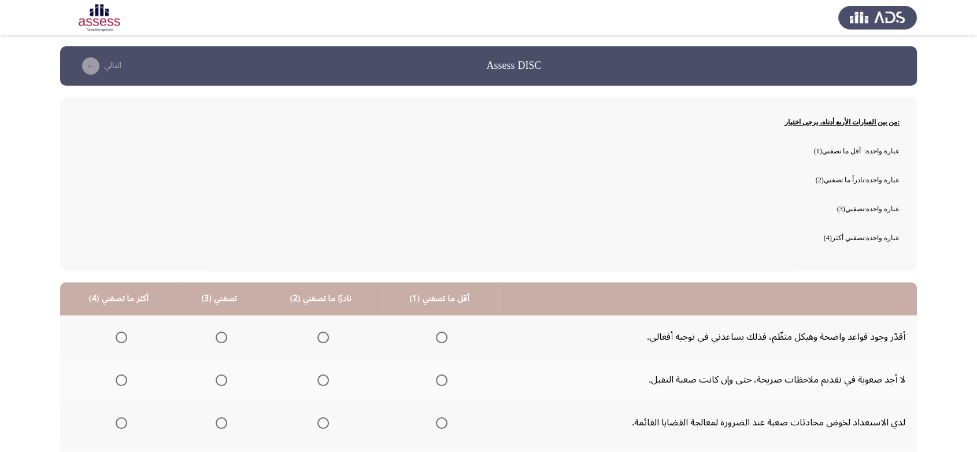
scroll to position [114, 0]
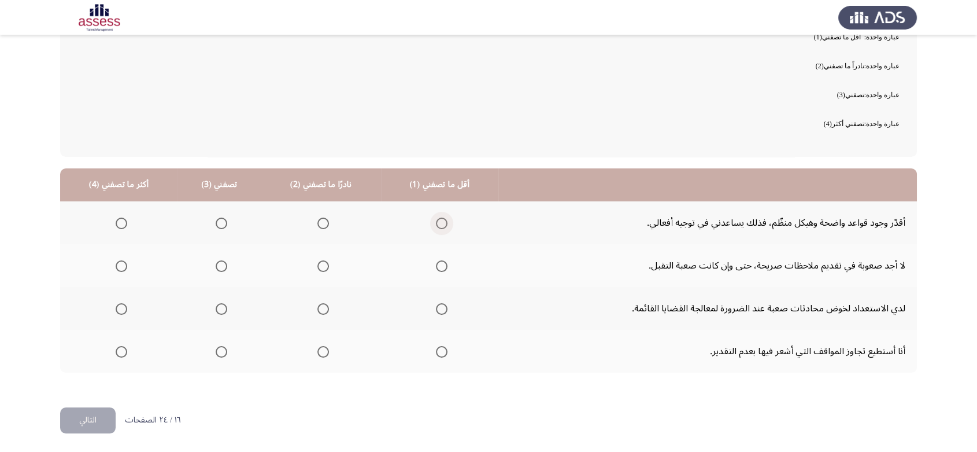
click at [439, 227] on span "Select an option" at bounding box center [442, 223] width 12 height 12
click at [439, 227] on input "Select an option" at bounding box center [442, 223] width 12 height 12
click at [327, 266] on th at bounding box center [321, 265] width 120 height 43
click at [324, 266] on span "Select an option" at bounding box center [324, 266] width 12 height 12
click at [324, 266] on input "Select an option" at bounding box center [324, 266] width 12 height 12
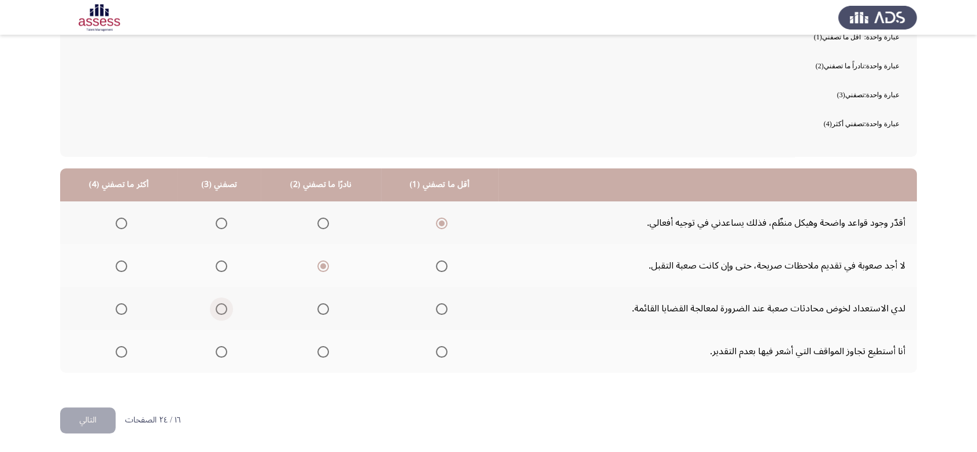
click at [213, 309] on label "Select an option" at bounding box center [219, 309] width 16 height 12
click at [216, 309] on input "Select an option" at bounding box center [222, 309] width 12 height 12
click at [123, 353] on span "Select an option" at bounding box center [122, 352] width 12 height 12
click at [123, 353] on input "Select an option" at bounding box center [122, 352] width 12 height 12
click at [93, 414] on button "التالي" at bounding box center [88, 420] width 56 height 26
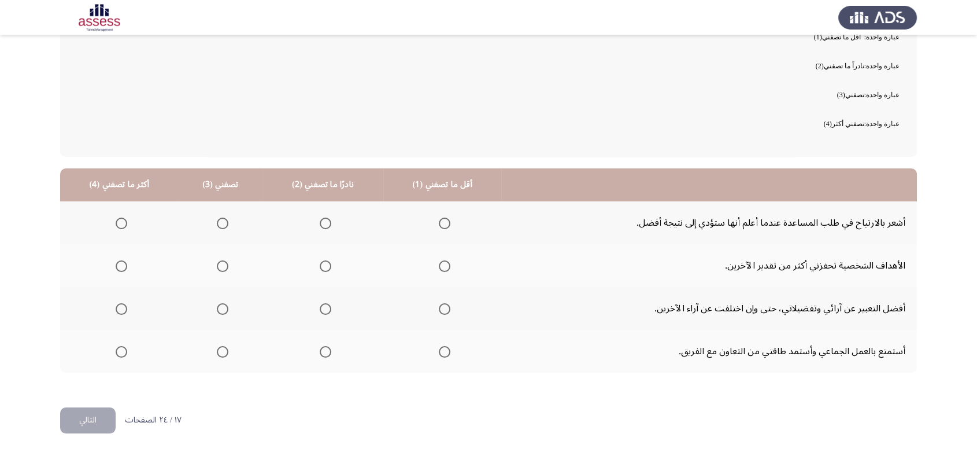
drag, startPoint x: 430, startPoint y: 220, endPoint x: 437, endPoint y: 221, distance: 7.5
click at [437, 221] on th at bounding box center [442, 222] width 118 height 43
click at [439, 221] on span "Select an option" at bounding box center [445, 223] width 12 height 12
click at [439, 221] on input "Select an option" at bounding box center [445, 223] width 12 height 12
click at [327, 267] on span "Select an option" at bounding box center [326, 266] width 12 height 12
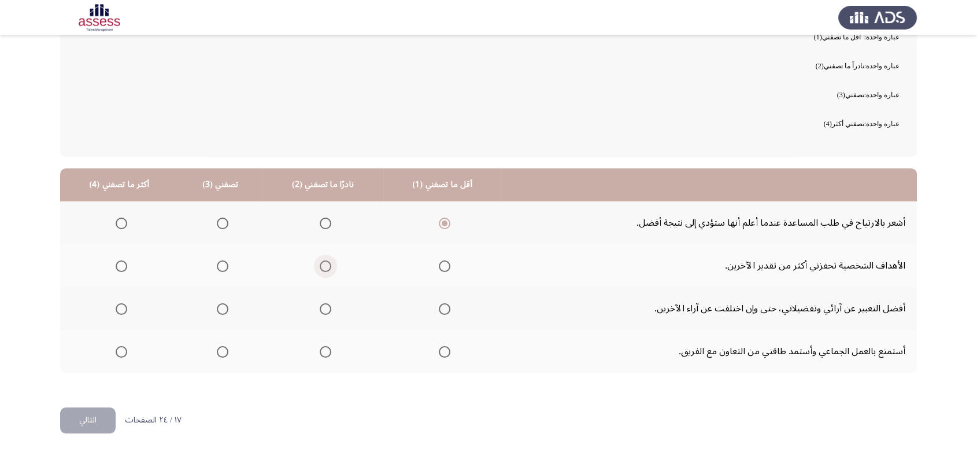
click at [327, 267] on input "Select an option" at bounding box center [326, 266] width 12 height 12
click at [221, 305] on span "Select an option" at bounding box center [223, 309] width 12 height 12
click at [221, 305] on input "Select an option" at bounding box center [223, 309] width 12 height 12
click at [123, 349] on span "Select an option" at bounding box center [122, 352] width 12 height 12
click at [123, 349] on input "Select an option" at bounding box center [122, 352] width 12 height 12
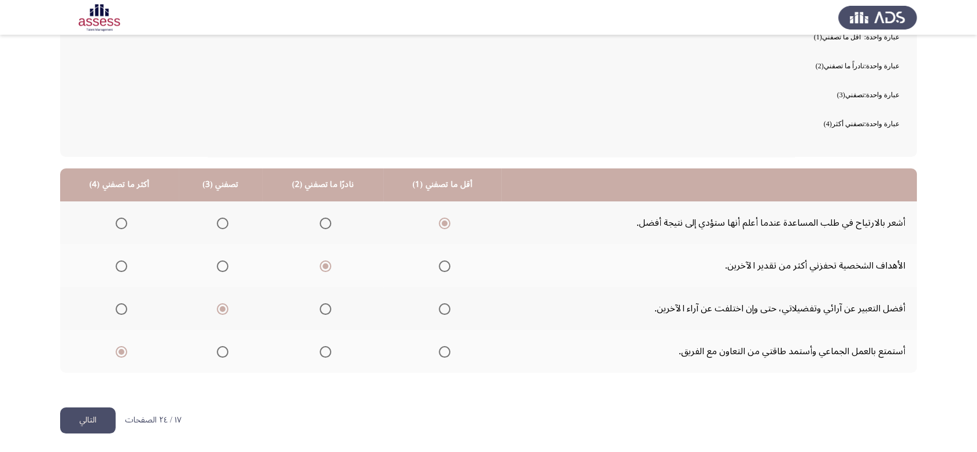
click at [85, 420] on button "التالي" at bounding box center [88, 420] width 56 height 26
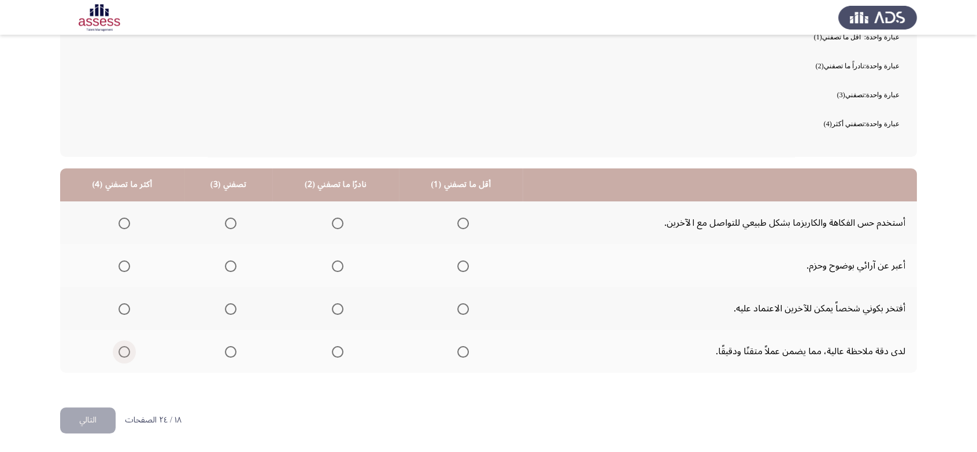
click at [123, 348] on span "Select an option" at bounding box center [125, 352] width 12 height 12
click at [123, 348] on input "Select an option" at bounding box center [125, 352] width 12 height 12
click at [230, 308] on span "Select an option" at bounding box center [231, 309] width 12 height 12
click at [230, 308] on input "Select an option" at bounding box center [231, 309] width 12 height 12
click at [337, 263] on th at bounding box center [335, 265] width 127 height 43
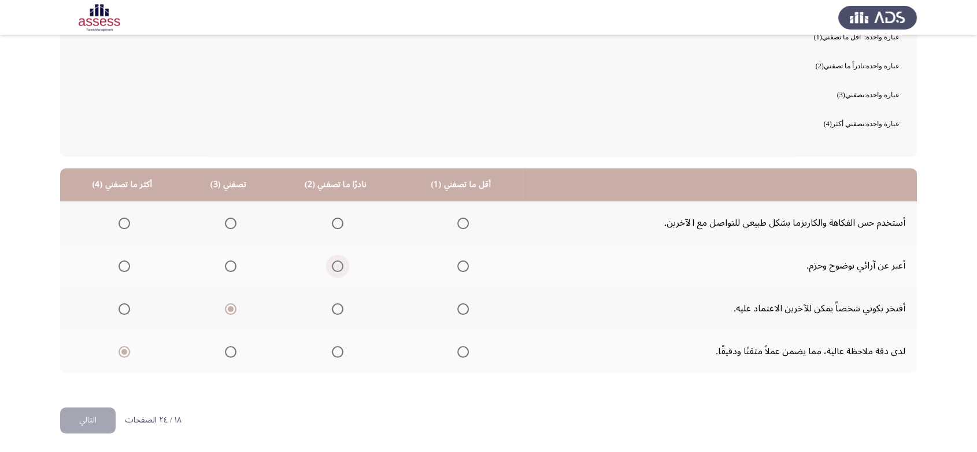
click at [337, 263] on span "Select an option" at bounding box center [338, 266] width 12 height 12
click at [337, 263] on input "Select an option" at bounding box center [338, 266] width 12 height 12
click at [459, 221] on span "Select an option" at bounding box center [463, 223] width 12 height 12
click at [459, 221] on input "Select an option" at bounding box center [463, 223] width 12 height 12
click at [96, 419] on button "التالي" at bounding box center [88, 420] width 56 height 26
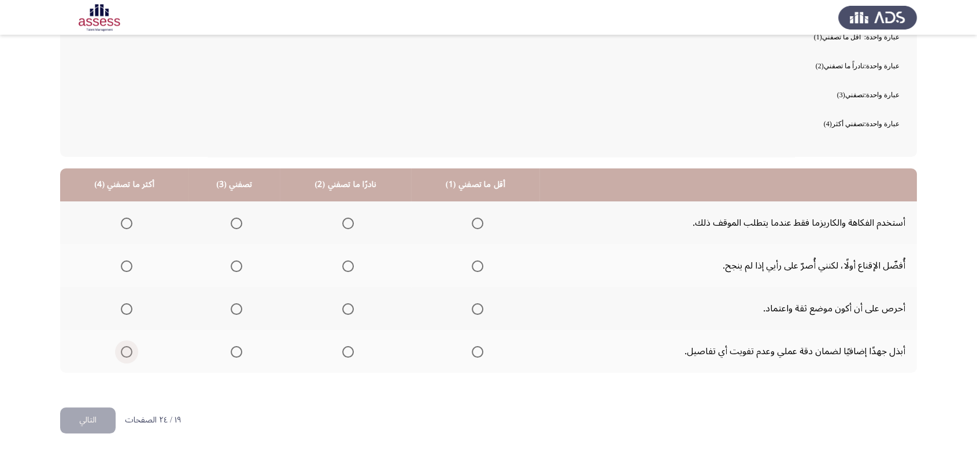
click at [119, 350] on label "Select an option" at bounding box center [124, 352] width 16 height 12
click at [121, 350] on input "Select an option" at bounding box center [127, 352] width 12 height 12
click at [234, 309] on span "Select an option" at bounding box center [237, 309] width 12 height 12
click at [234, 309] on input "Select an option" at bounding box center [237, 309] width 12 height 12
click at [352, 265] on th at bounding box center [345, 265] width 131 height 43
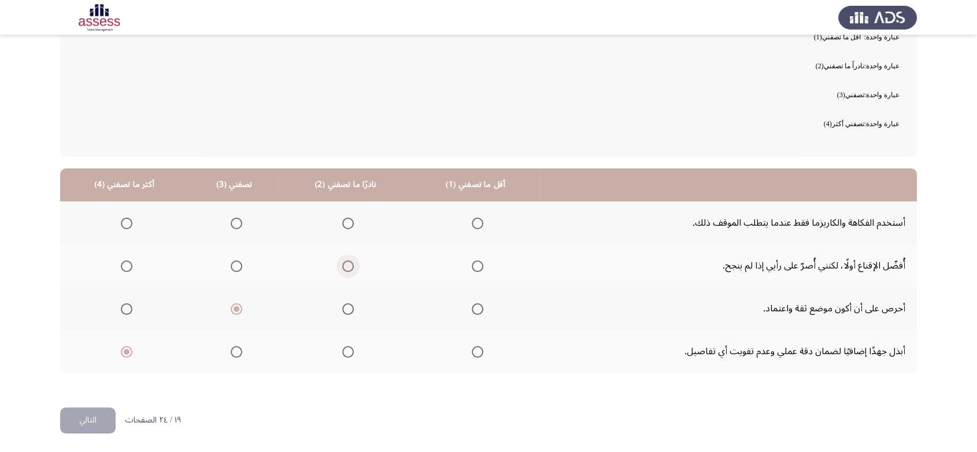
click at [347, 265] on span "Select an option" at bounding box center [348, 266] width 12 height 12
click at [347, 265] on input "Select an option" at bounding box center [348, 266] width 12 height 12
click at [481, 221] on th at bounding box center [475, 222] width 128 height 43
click at [475, 220] on span "Select an option" at bounding box center [478, 223] width 12 height 12
click at [475, 220] on input "Select an option" at bounding box center [478, 223] width 12 height 12
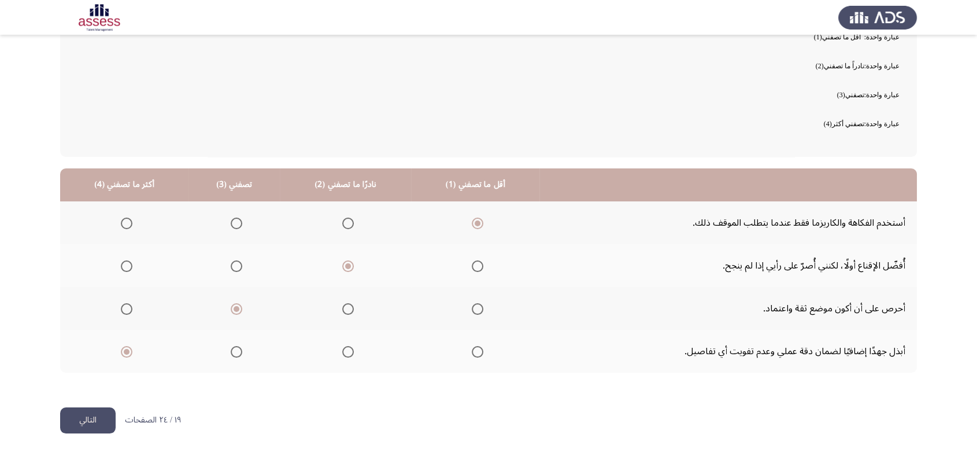
click at [83, 421] on button "التالي" at bounding box center [88, 420] width 56 height 26
click at [128, 223] on span "Select an option" at bounding box center [127, 223] width 12 height 12
click at [128, 223] on input "Select an option" at bounding box center [127, 223] width 12 height 12
click at [231, 267] on span "Select an option" at bounding box center [237, 266] width 12 height 12
click at [231, 267] on input "Select an option" at bounding box center [237, 266] width 12 height 12
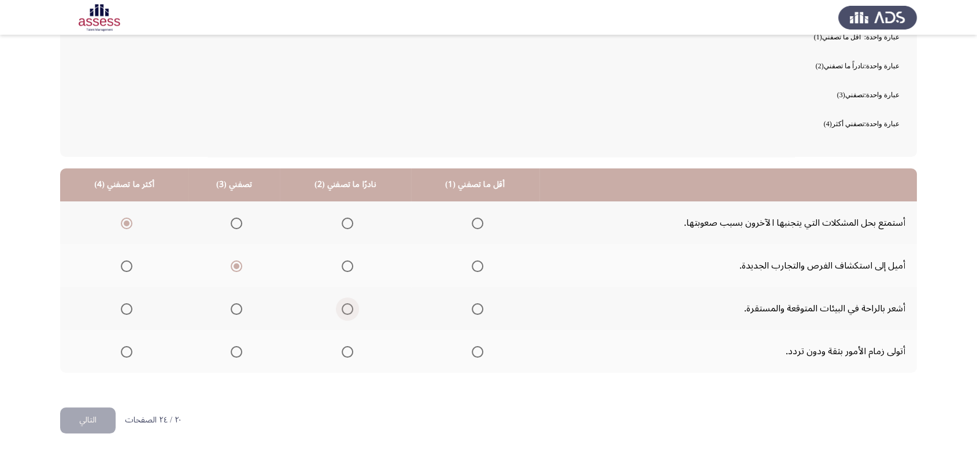
click at [342, 308] on span "Select an option" at bounding box center [348, 309] width 12 height 12
click at [342, 308] on input "Select an option" at bounding box center [348, 309] width 12 height 12
click at [472, 353] on span "Select an option" at bounding box center [478, 352] width 12 height 12
click at [472, 353] on input "Select an option" at bounding box center [478, 352] width 12 height 12
click at [79, 413] on button "التالي" at bounding box center [88, 420] width 56 height 26
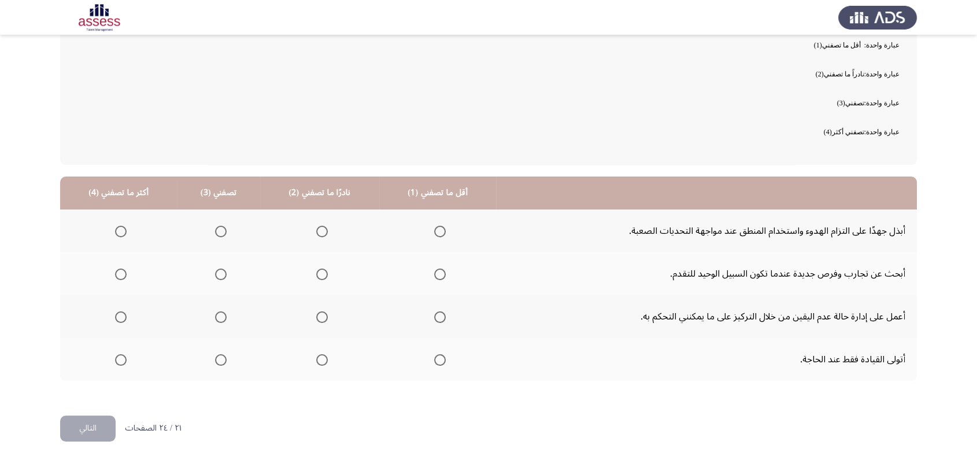
scroll to position [113, 0]
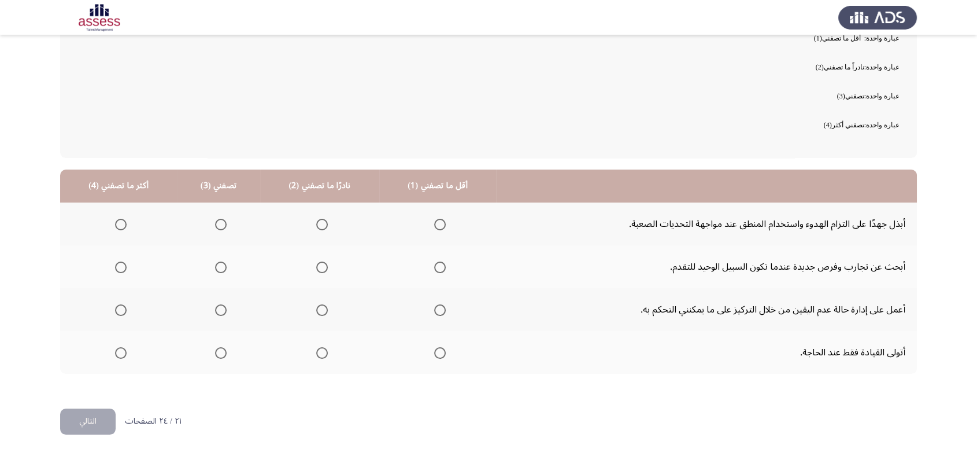
click at [118, 216] on mat-radio-group "Select an option" at bounding box center [118, 224] width 16 height 20
click at [119, 219] on span "Select an option" at bounding box center [121, 225] width 12 height 12
click at [119, 219] on input "Select an option" at bounding box center [121, 225] width 12 height 12
click at [220, 261] on span "Select an option" at bounding box center [221, 267] width 12 height 12
click at [220, 261] on input "Select an option" at bounding box center [221, 267] width 12 height 12
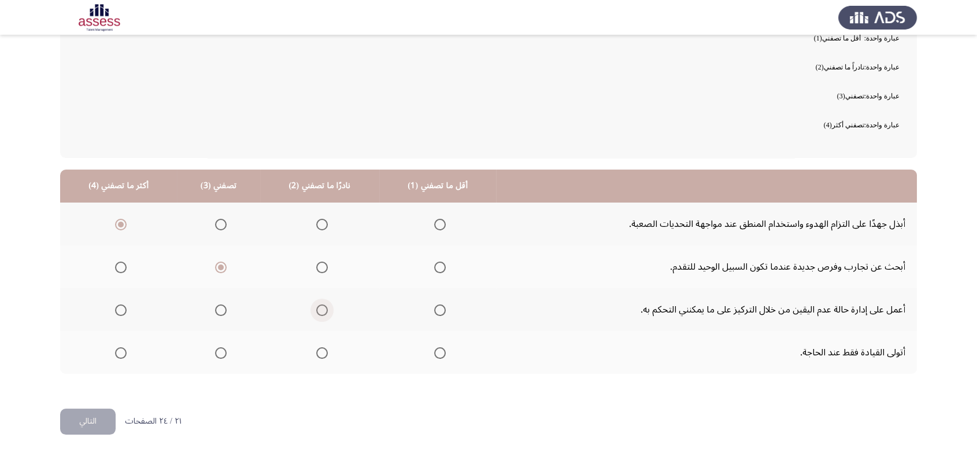
click at [322, 310] on span "Select an option" at bounding box center [322, 310] width 12 height 12
click at [322, 310] on input "Select an option" at bounding box center [322, 310] width 12 height 12
click at [434, 355] on span "Select an option" at bounding box center [440, 353] width 12 height 12
click at [434, 355] on input "Select an option" at bounding box center [440, 353] width 12 height 12
click at [86, 419] on button "التالي" at bounding box center [88, 421] width 56 height 26
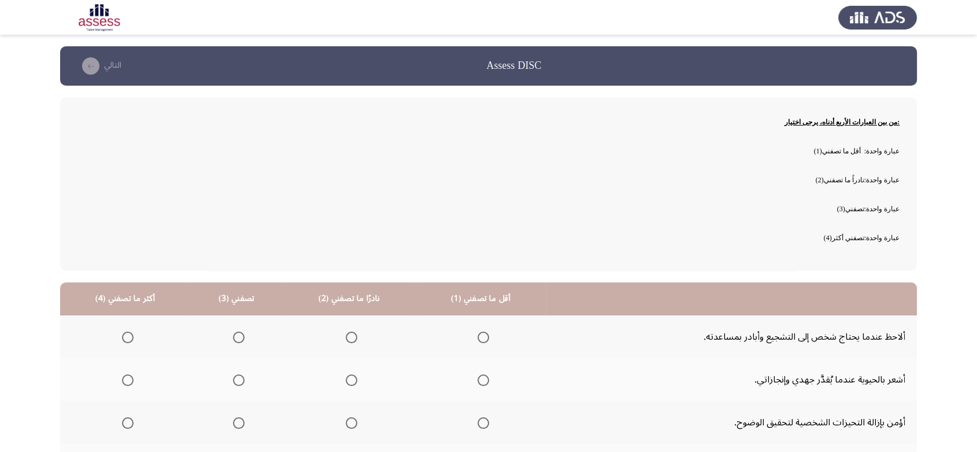
scroll to position [114, 0]
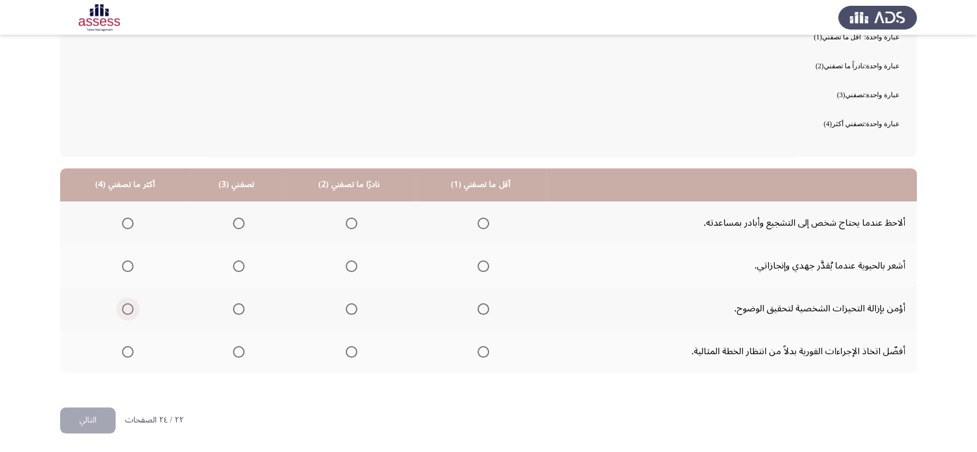
click at [122, 307] on span "Select an option" at bounding box center [128, 309] width 12 height 12
click at [122, 307] on input "Select an option" at bounding box center [128, 309] width 12 height 12
click at [241, 267] on span "Select an option" at bounding box center [239, 266] width 12 height 12
click at [241, 267] on input "Select an option" at bounding box center [239, 266] width 12 height 12
click at [347, 226] on span "Select an option" at bounding box center [352, 223] width 12 height 12
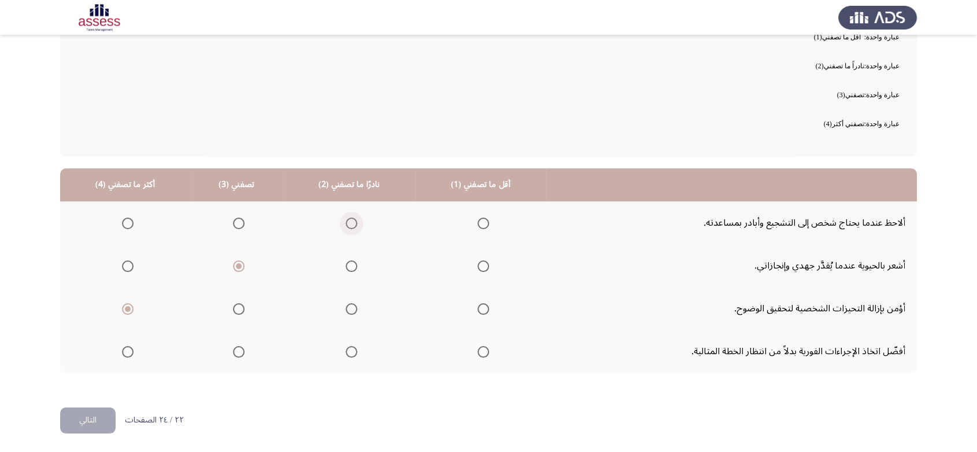
click at [347, 226] on input "Select an option" at bounding box center [352, 223] width 12 height 12
click at [354, 353] on span "Select an option" at bounding box center [352, 352] width 12 height 12
click at [354, 353] on input "Select an option" at bounding box center [352, 352] width 12 height 12
click at [86, 420] on button "التالي" at bounding box center [88, 420] width 56 height 26
click at [126, 309] on span "Select an option" at bounding box center [126, 309] width 12 height 12
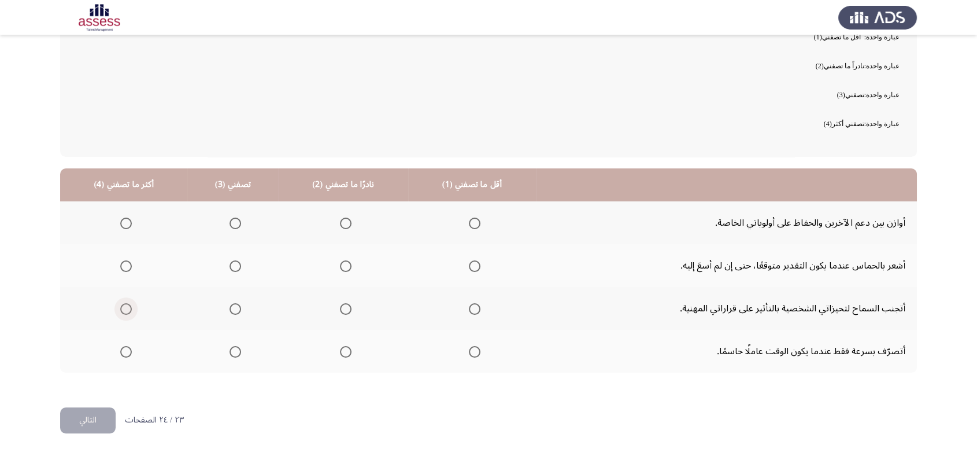
click at [126, 309] on input "Select an option" at bounding box center [126, 309] width 12 height 12
click at [231, 270] on span "Select an option" at bounding box center [236, 266] width 12 height 12
click at [231, 270] on input "Select an option" at bounding box center [236, 266] width 12 height 12
click at [340, 227] on span "Select an option" at bounding box center [346, 223] width 12 height 12
click at [340, 227] on input "Select an option" at bounding box center [346, 223] width 12 height 12
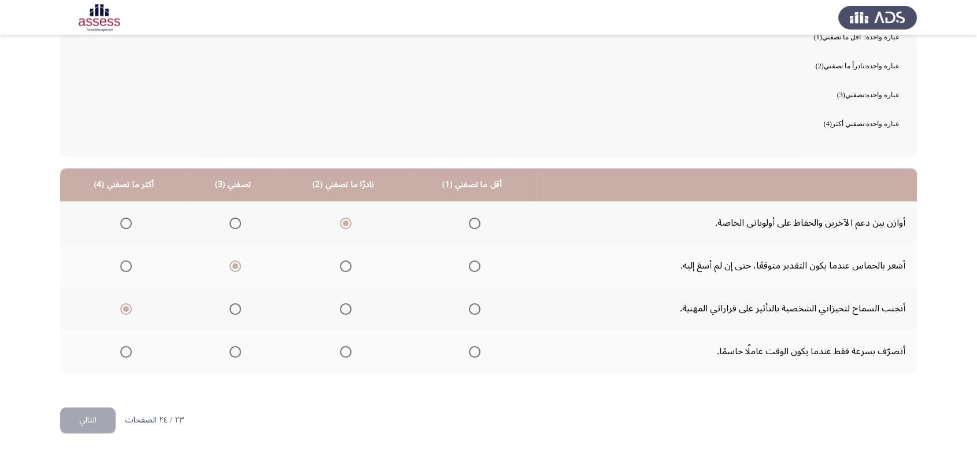
click at [469, 355] on span "Select an option" at bounding box center [475, 352] width 12 height 12
click at [469, 355] on input "Select an option" at bounding box center [475, 352] width 12 height 12
click at [82, 418] on button "التالي" at bounding box center [88, 420] width 56 height 26
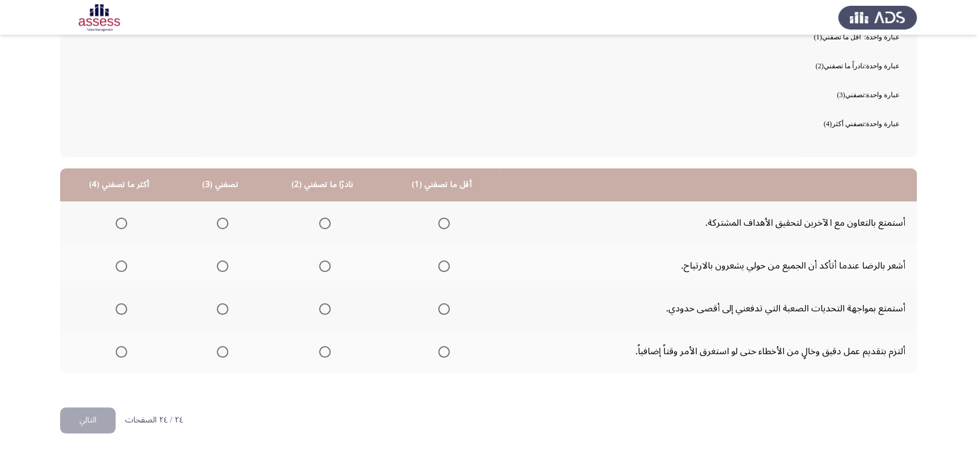
click at [445, 219] on th at bounding box center [442, 222] width 118 height 43
click at [444, 219] on span "Select an option" at bounding box center [444, 223] width 12 height 12
click at [444, 219] on input "Select an option" at bounding box center [444, 223] width 12 height 12
click at [328, 262] on th at bounding box center [322, 265] width 121 height 43
click at [323, 262] on span "Select an option" at bounding box center [325, 266] width 12 height 12
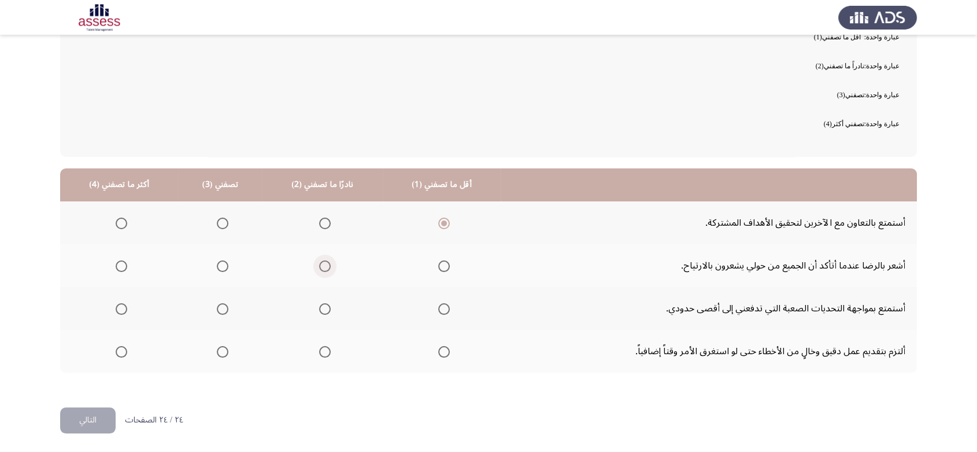
click at [323, 262] on input "Select an option" at bounding box center [325, 266] width 12 height 12
click at [222, 309] on span "Select an option" at bounding box center [223, 309] width 12 height 12
click at [222, 309] on input "Select an option" at bounding box center [223, 309] width 12 height 12
click at [125, 350] on span "Select an option" at bounding box center [122, 352] width 12 height 12
click at [125, 350] on input "Select an option" at bounding box center [122, 352] width 12 height 12
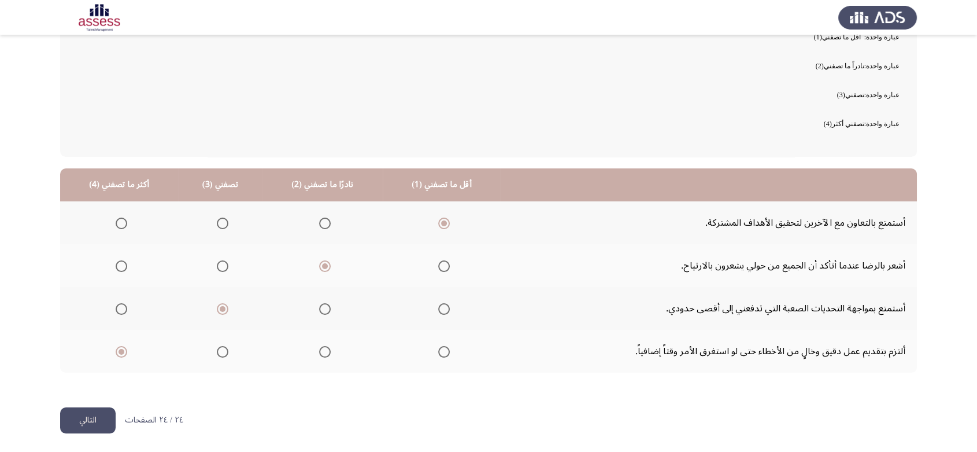
click at [87, 419] on button "التالي" at bounding box center [88, 420] width 56 height 26
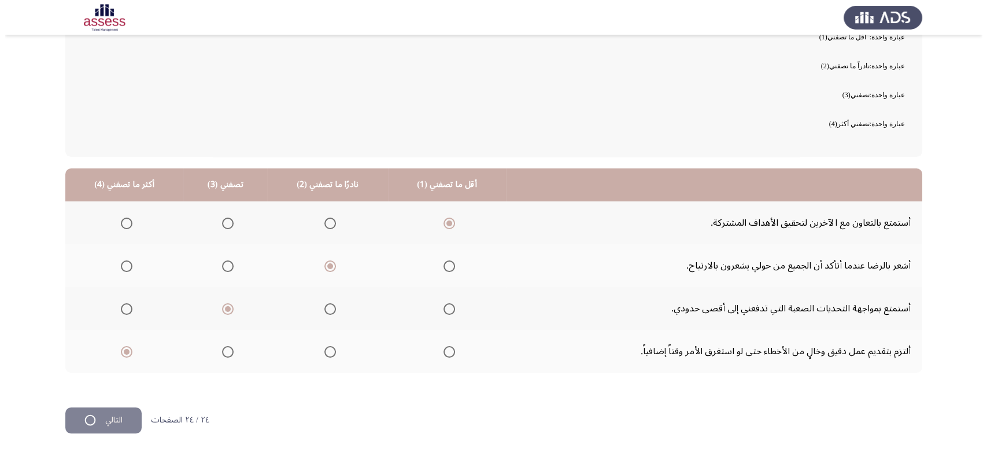
scroll to position [0, 0]
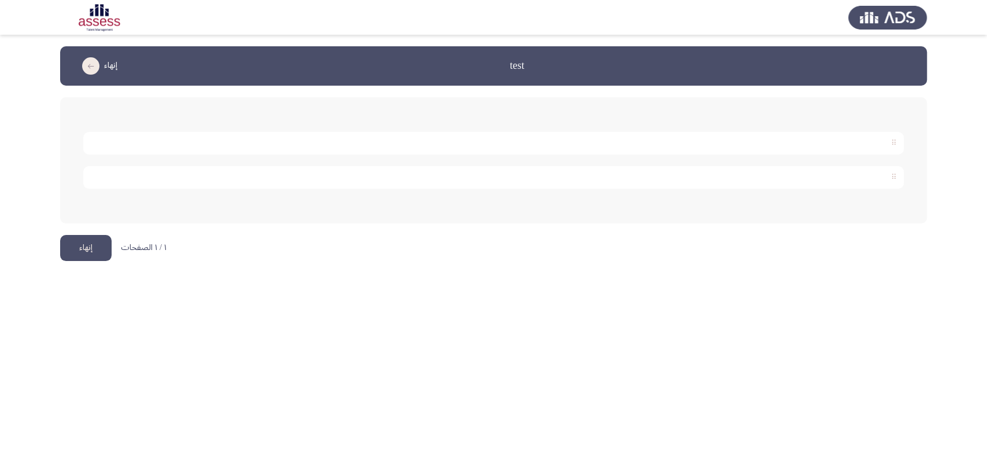
click at [461, 138] on div at bounding box center [493, 143] width 821 height 23
click at [892, 173] on icon at bounding box center [894, 177] width 8 height 10
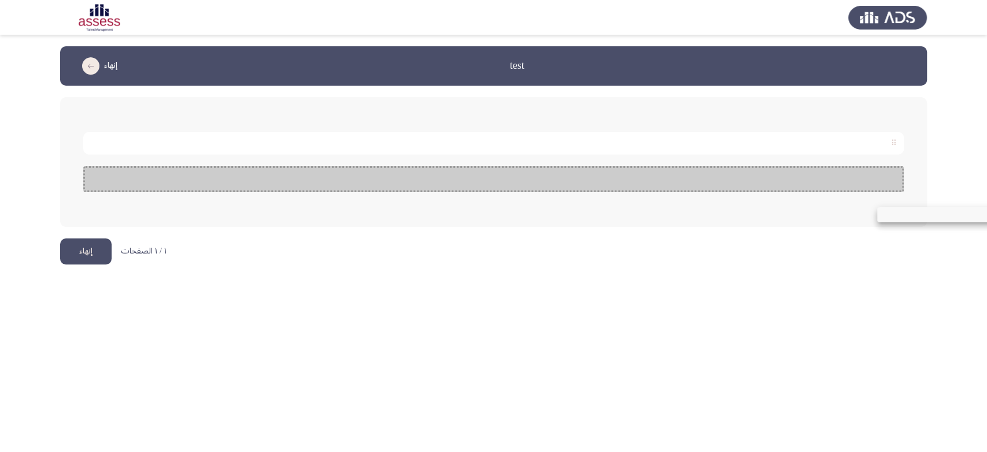
drag, startPoint x: 892, startPoint y: 173, endPoint x: 874, endPoint y: 222, distance: 52.1
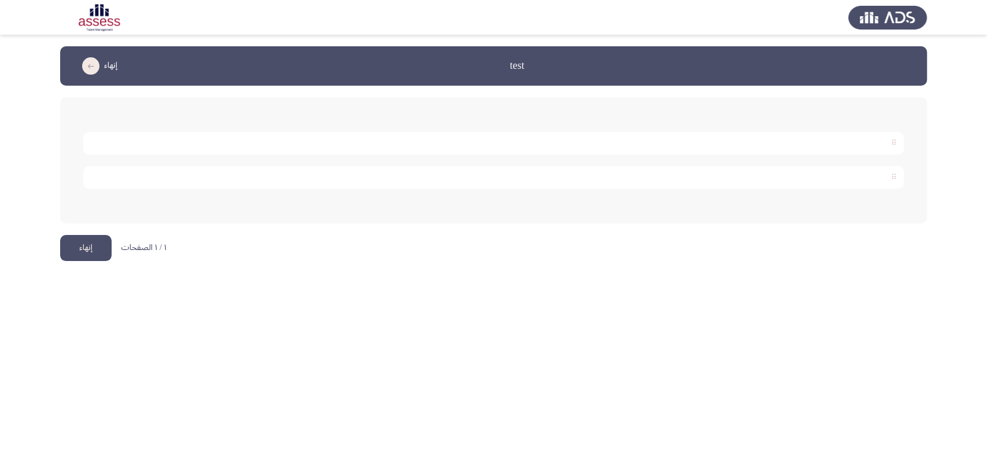
click at [236, 139] on div at bounding box center [493, 143] width 821 height 23
click at [887, 142] on div at bounding box center [493, 143] width 821 height 23
click at [895, 147] on icon at bounding box center [894, 143] width 8 height 10
click at [83, 248] on button "إنهاء" at bounding box center [85, 248] width 51 height 26
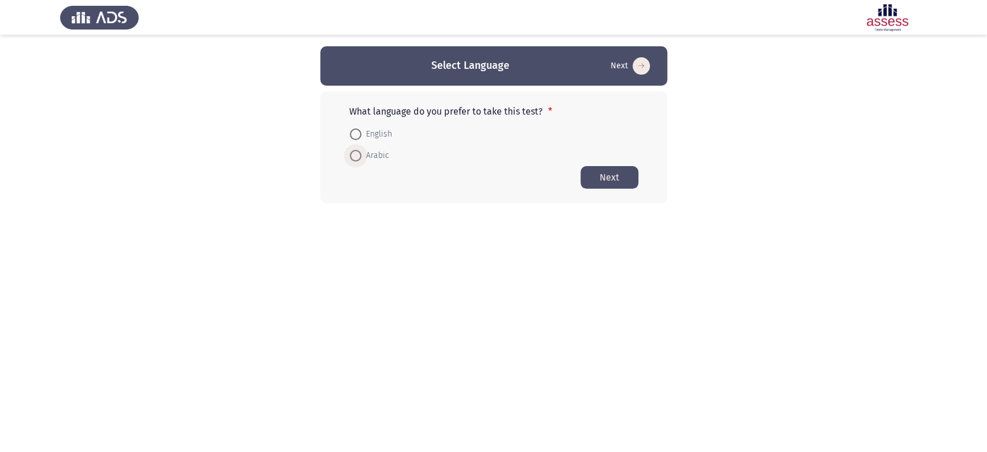
click at [356, 154] on span at bounding box center [356, 156] width 12 height 12
click at [356, 154] on input "Arabic" at bounding box center [356, 156] width 12 height 12
radio input "true"
click at [605, 179] on button "Next" at bounding box center [610, 176] width 58 height 23
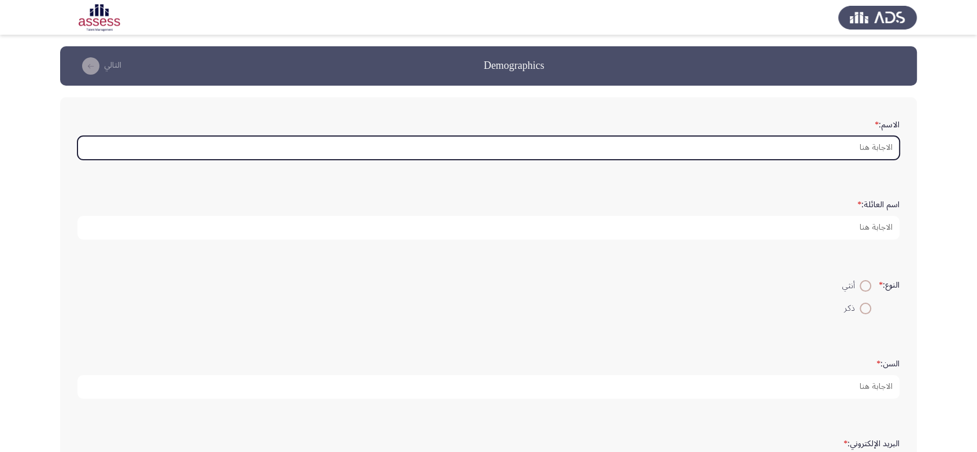
click at [536, 154] on input "الاسم: *" at bounding box center [488, 148] width 822 height 24
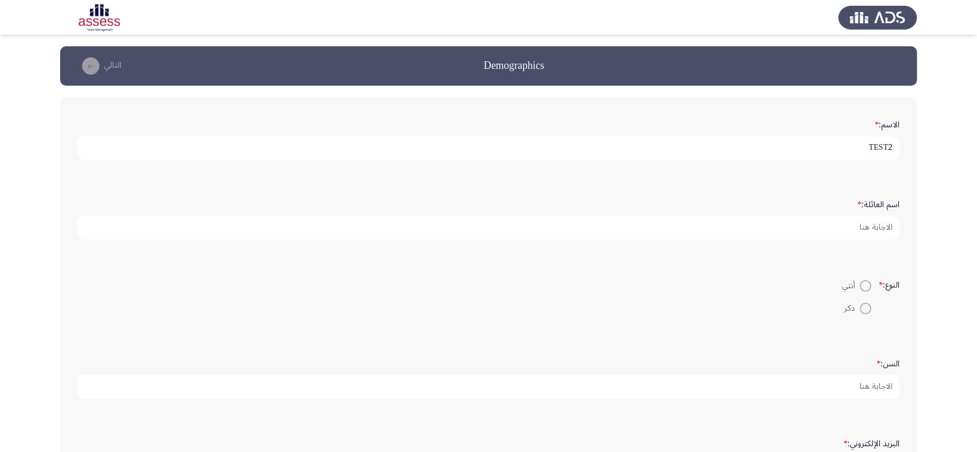
type input "TEST2"
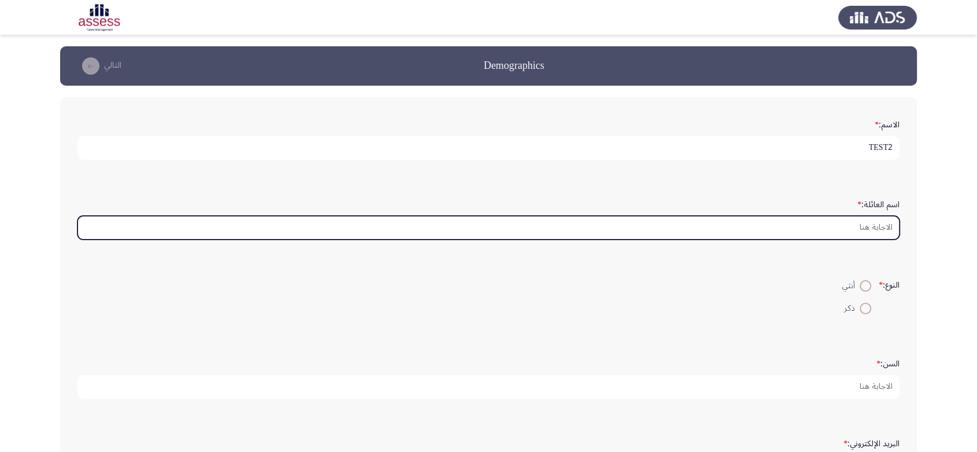
click at [578, 222] on input "اسم العائلة: *" at bounding box center [488, 228] width 822 height 24
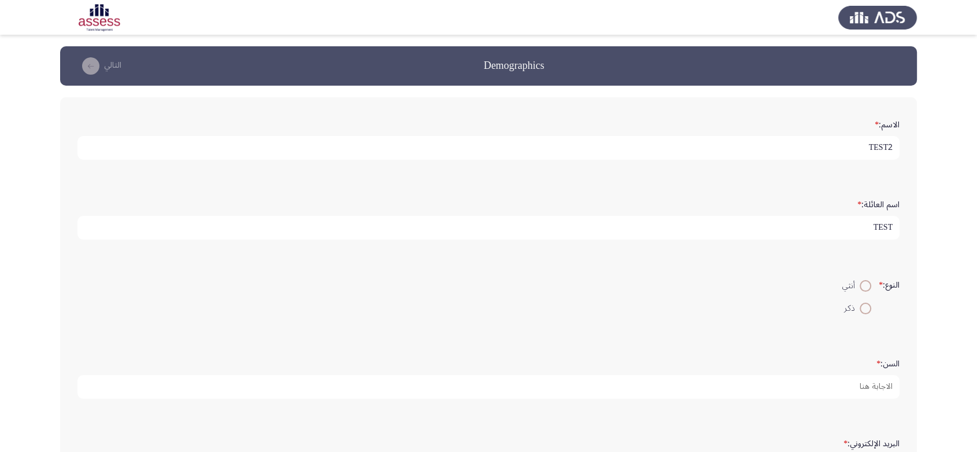
scroll to position [190, 0]
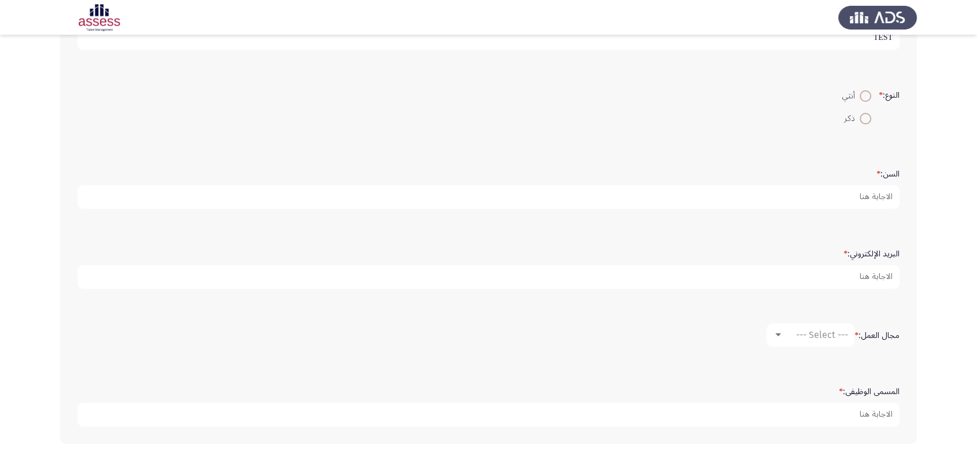
type input "TEST"
click at [861, 97] on span at bounding box center [866, 96] width 12 height 12
click at [861, 97] on input "أنثي" at bounding box center [866, 96] width 12 height 12
radio input "true"
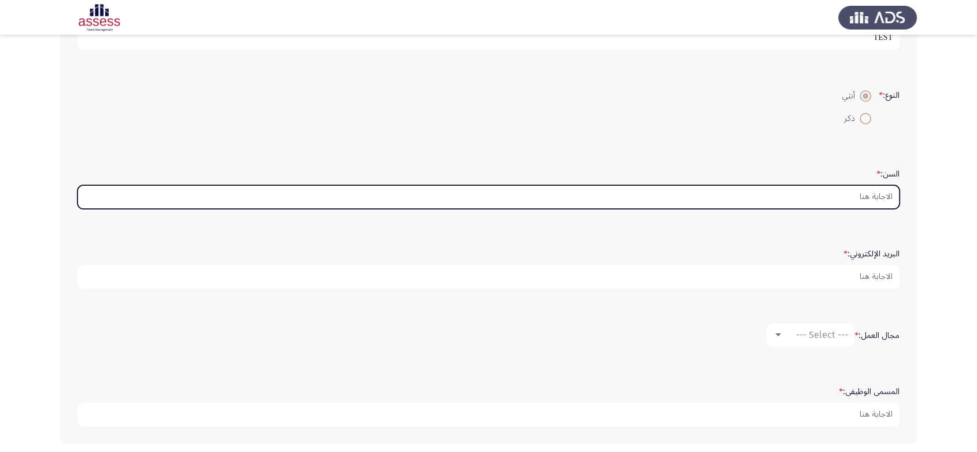
click at [833, 190] on input "السن: *" at bounding box center [488, 197] width 822 height 24
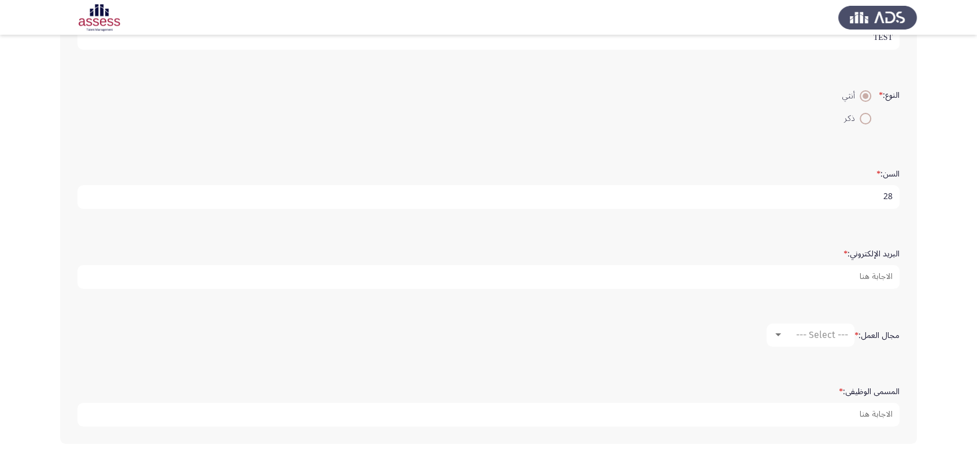
type input "28"
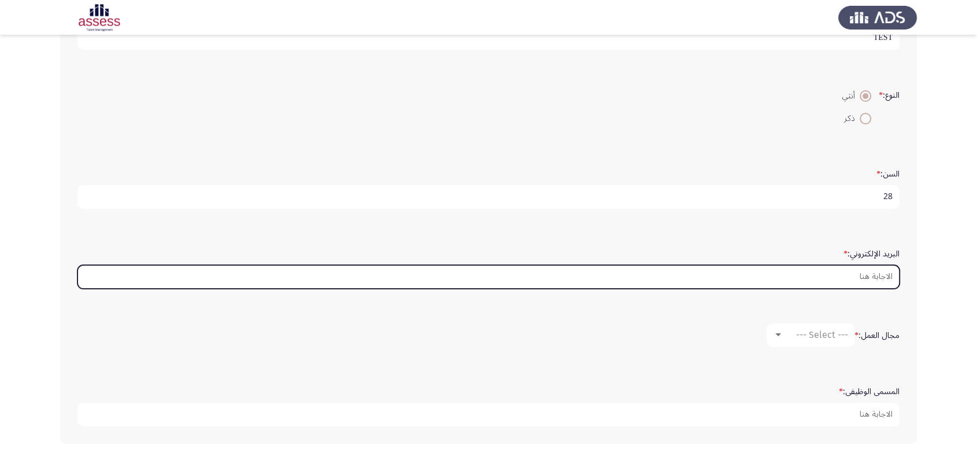
click at [837, 271] on input "البريد الإلكتروني: *" at bounding box center [488, 277] width 822 height 24
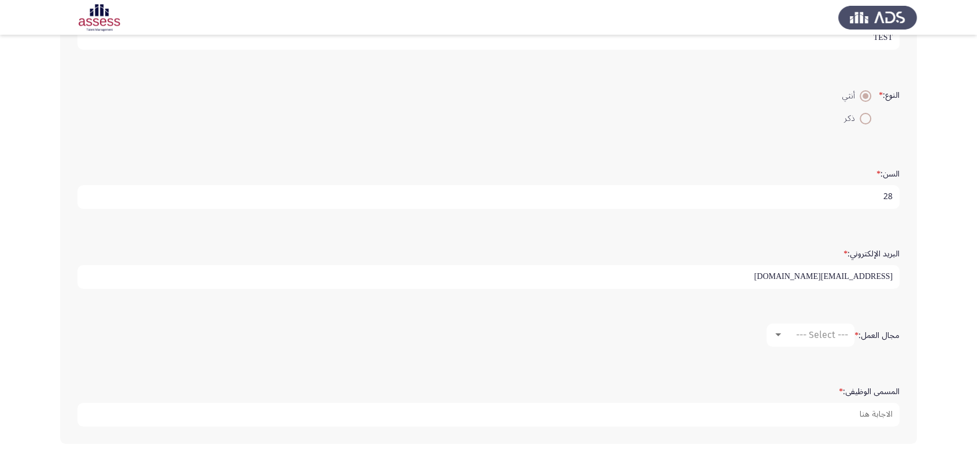
scroll to position [3, 0]
type input "[EMAIL_ADDRESS][DOMAIN_NAME]"
click at [811, 333] on span "--- Select ---" at bounding box center [822, 334] width 52 height 11
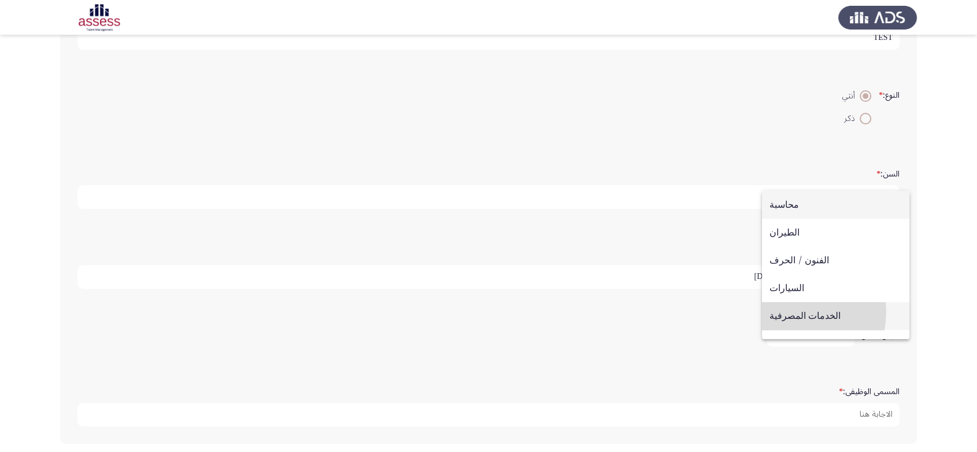
click at [788, 312] on span "الخدمات المصرفية" at bounding box center [836, 316] width 132 height 28
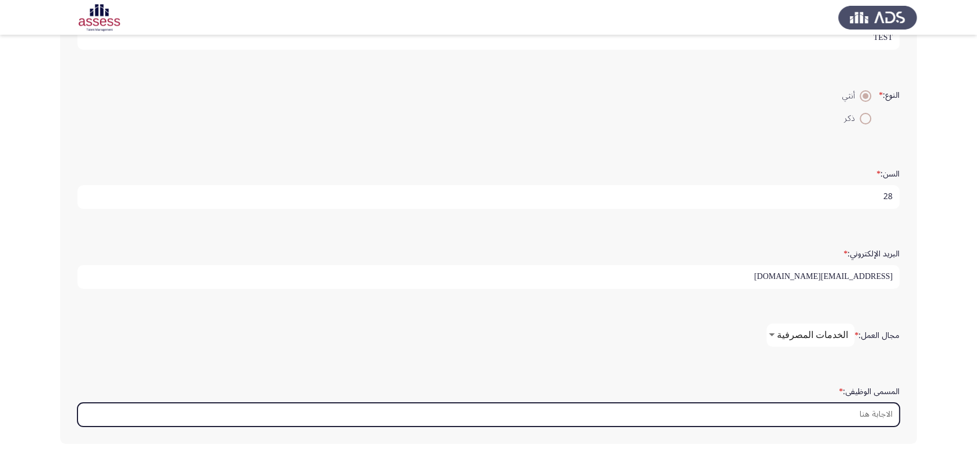
click at [798, 405] on input "المسمى الوظيفى: *" at bounding box center [488, 415] width 822 height 24
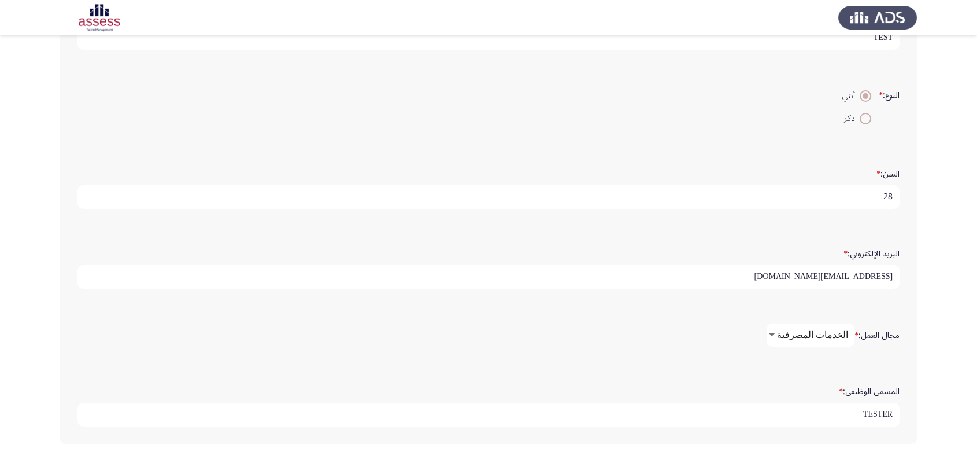
scroll to position [238, 0]
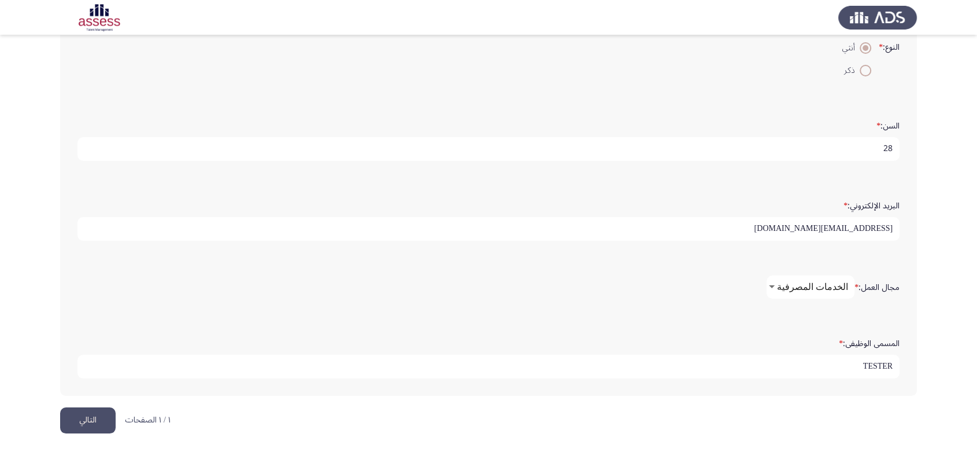
type input "TESTER"
click at [96, 419] on button "التالي" at bounding box center [88, 420] width 56 height 26
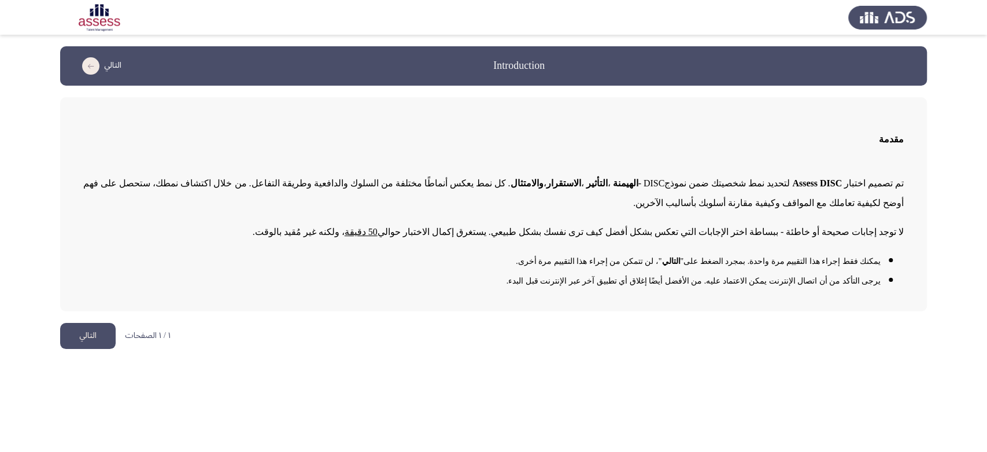
click at [75, 332] on button "التالي" at bounding box center [88, 336] width 56 height 26
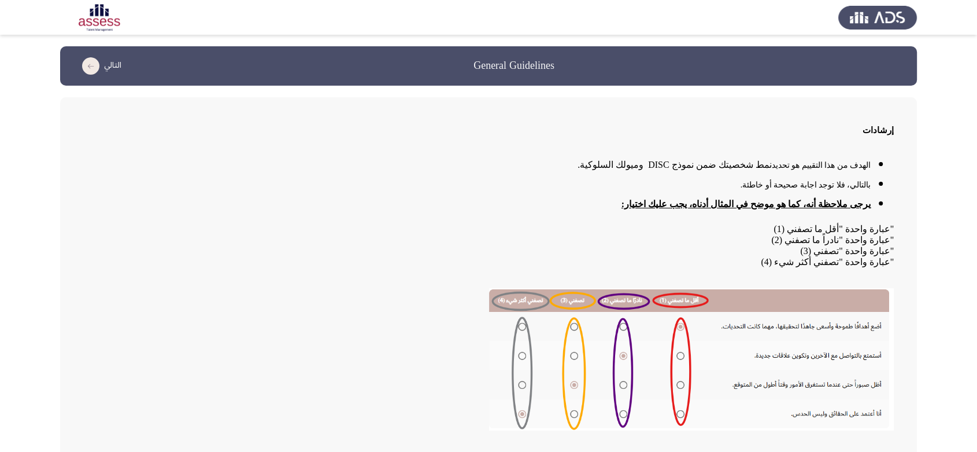
scroll to position [128, 0]
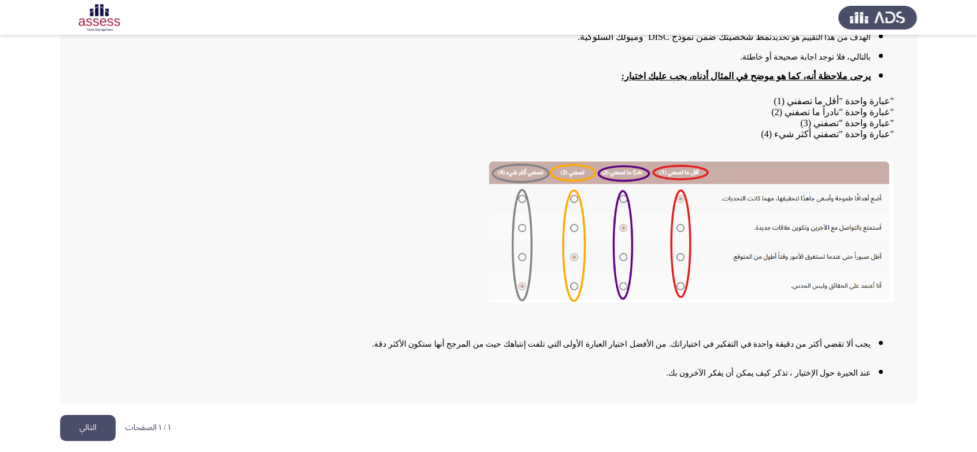
click at [94, 422] on button "التالي" at bounding box center [88, 428] width 56 height 26
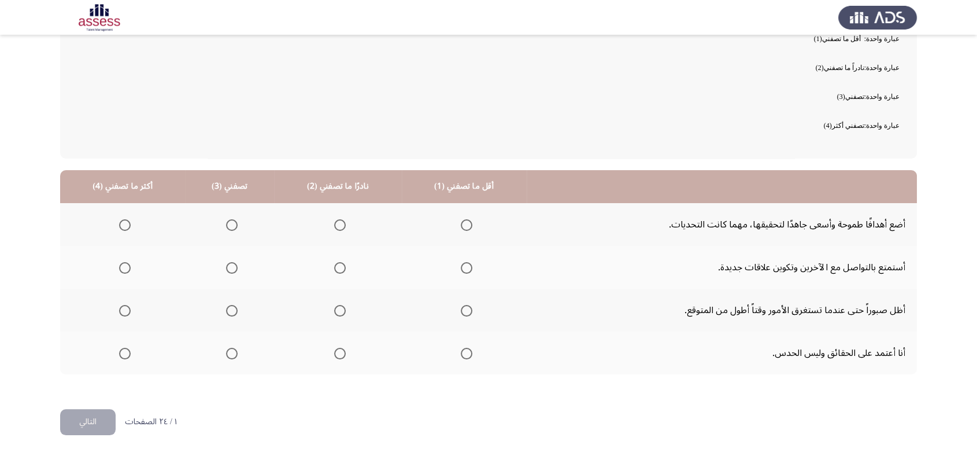
scroll to position [114, 0]
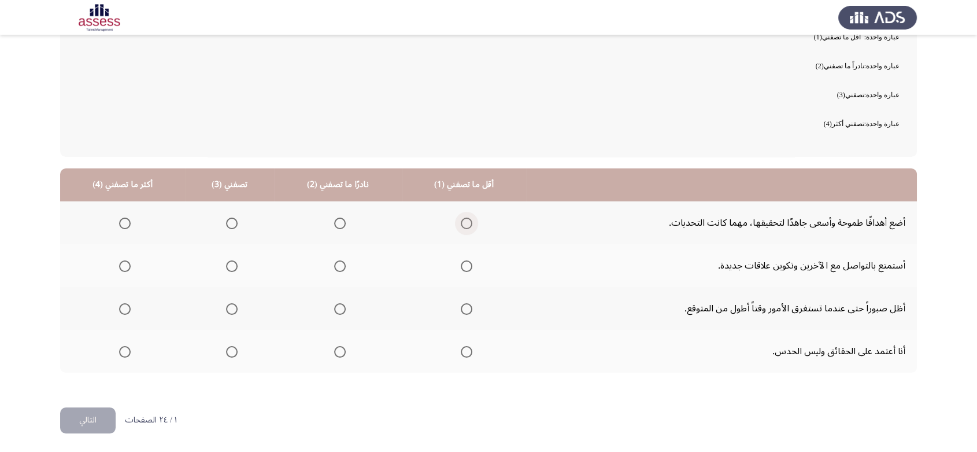
click at [461, 219] on span "Select an option" at bounding box center [467, 223] width 12 height 12
click at [461, 219] on input "Select an option" at bounding box center [467, 223] width 12 height 12
click at [336, 268] on span "Select an option" at bounding box center [340, 266] width 12 height 12
click at [336, 268] on input "Select an option" at bounding box center [340, 266] width 12 height 12
click at [232, 310] on span "Select an option" at bounding box center [232, 309] width 12 height 12
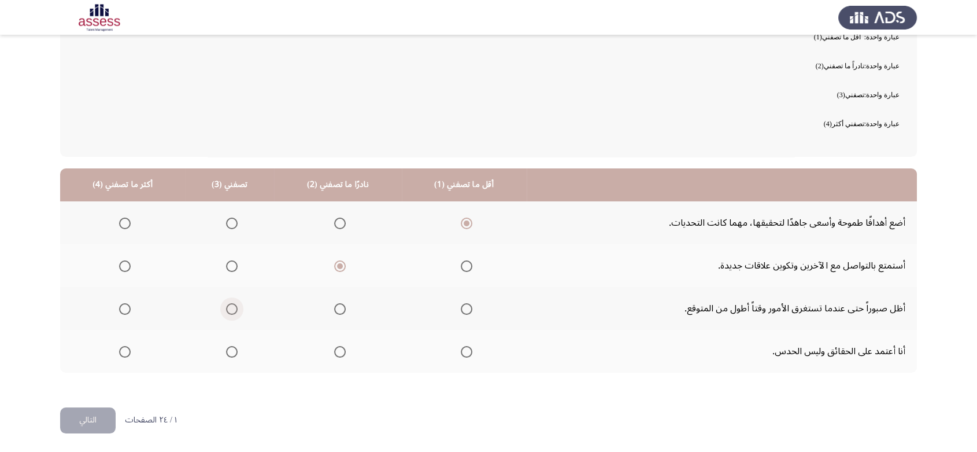
click at [232, 310] on input "Select an option" at bounding box center [232, 309] width 12 height 12
click at [124, 351] on span "Select an option" at bounding box center [125, 352] width 12 height 12
click at [124, 351] on input "Select an option" at bounding box center [125, 352] width 12 height 12
click at [89, 418] on button "التالي" at bounding box center [88, 420] width 56 height 26
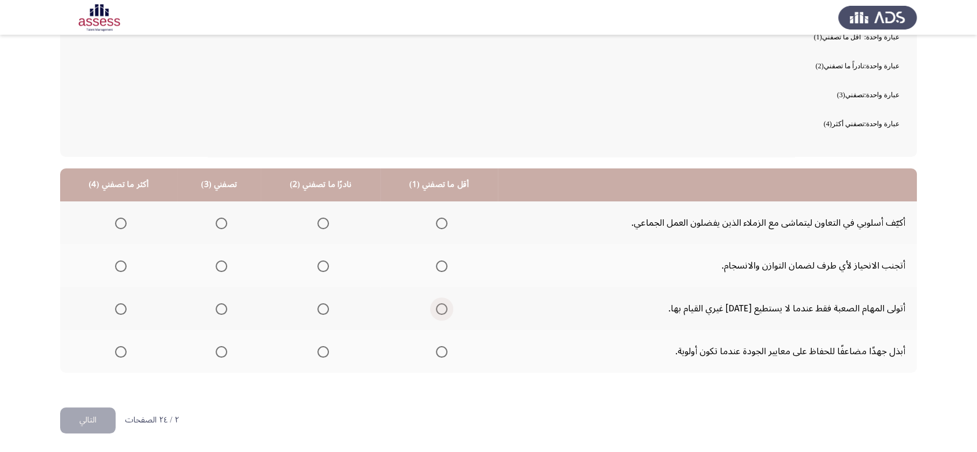
click at [436, 309] on span "Select an option" at bounding box center [442, 309] width 12 height 12
click at [436, 309] on input "Select an option" at bounding box center [442, 309] width 12 height 12
click at [320, 263] on span "Select an option" at bounding box center [324, 266] width 12 height 12
click at [320, 263] on input "Select an option" at bounding box center [324, 266] width 12 height 12
click at [219, 219] on span "Select an option" at bounding box center [222, 223] width 12 height 12
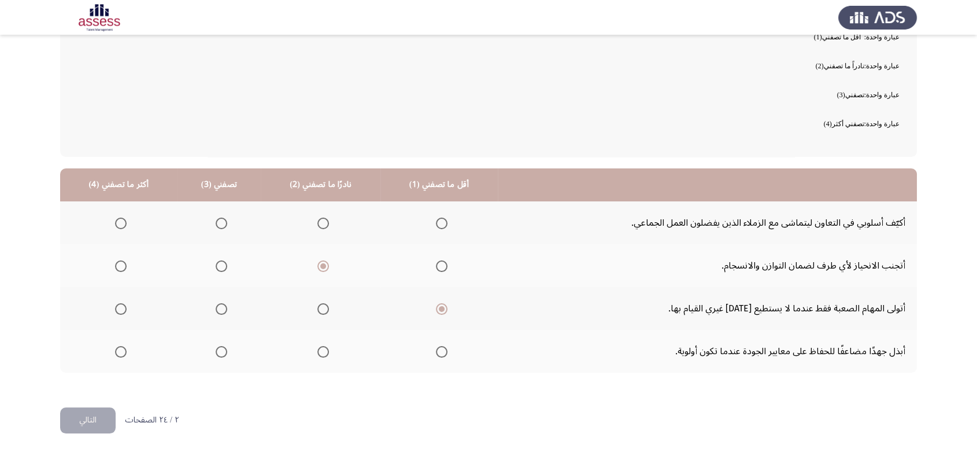
click at [219, 219] on input "Select an option" at bounding box center [222, 223] width 12 height 12
click at [121, 350] on span "Select an option" at bounding box center [121, 352] width 12 height 12
click at [121, 350] on input "Select an option" at bounding box center [121, 352] width 12 height 12
click at [84, 426] on button "التالي" at bounding box center [88, 420] width 56 height 26
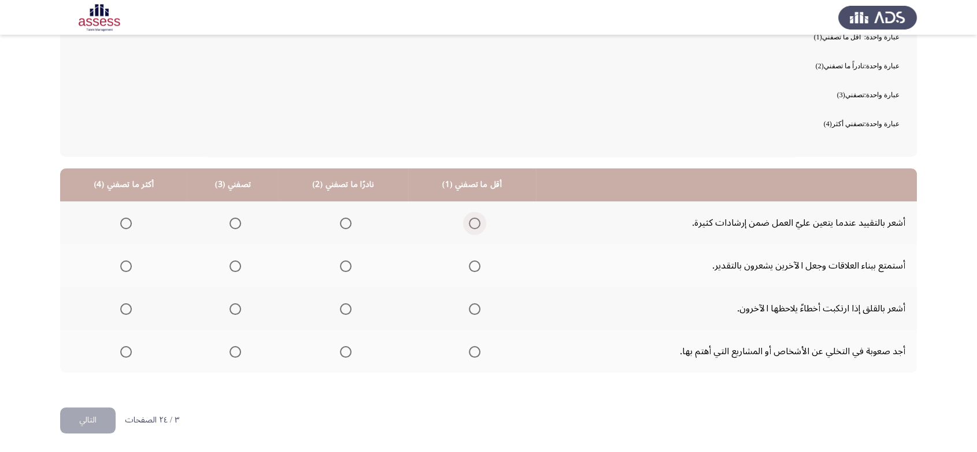
click at [470, 221] on span "Select an option" at bounding box center [475, 223] width 12 height 12
click at [470, 221] on input "Select an option" at bounding box center [475, 223] width 12 height 12
click at [342, 264] on span "Select an option" at bounding box center [346, 266] width 12 height 12
click at [342, 264] on input "Select an option" at bounding box center [346, 266] width 12 height 12
click at [231, 304] on span "Select an option" at bounding box center [236, 309] width 12 height 12
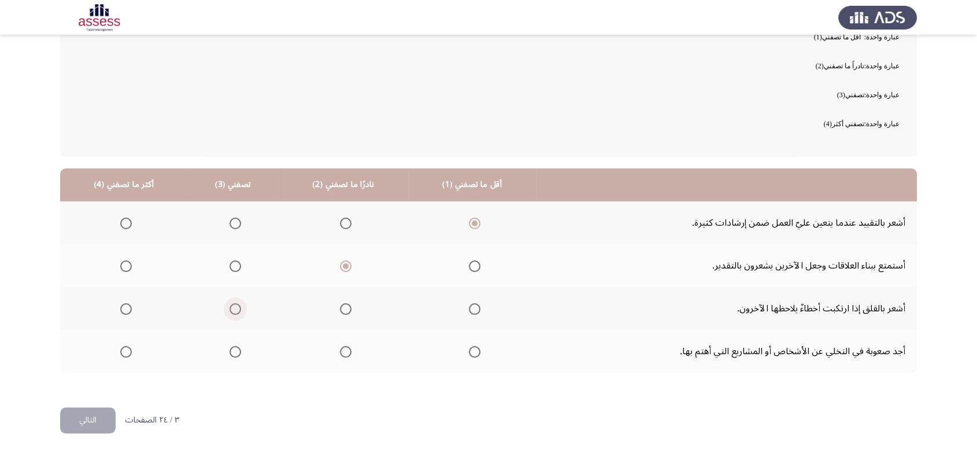
click at [231, 304] on input "Select an option" at bounding box center [236, 309] width 12 height 12
click at [121, 353] on span "Select an option" at bounding box center [126, 352] width 12 height 12
click at [121, 353] on input "Select an option" at bounding box center [126, 352] width 12 height 12
click at [90, 416] on button "التالي" at bounding box center [88, 420] width 56 height 26
